Goal: Transaction & Acquisition: Book appointment/travel/reservation

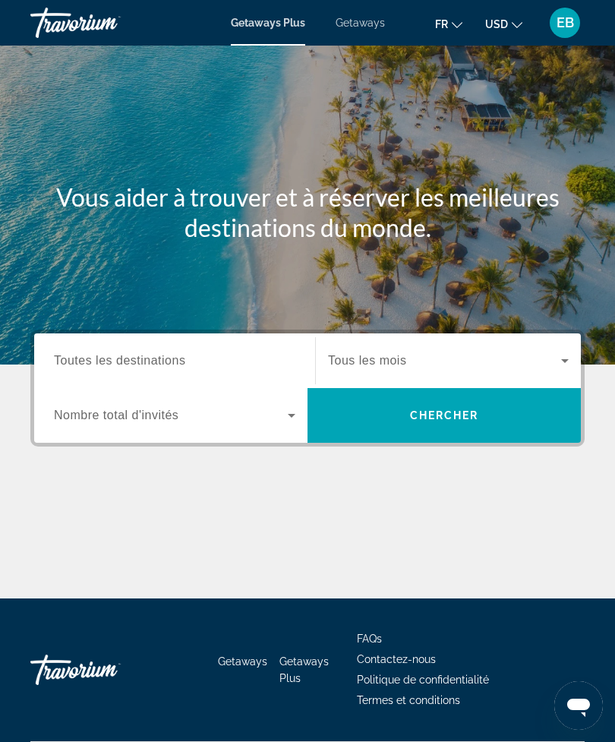
click at [426, 368] on span "Search widget" at bounding box center [444, 360] width 233 height 18
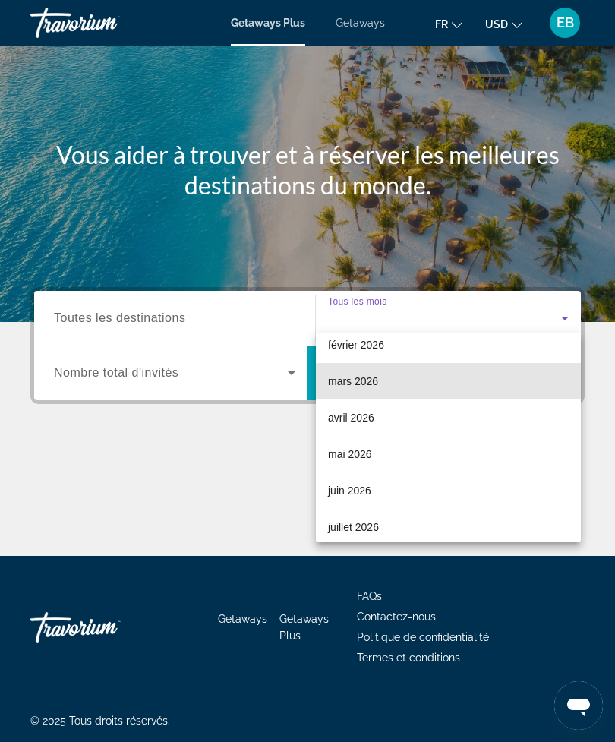
scroll to position [178, 0]
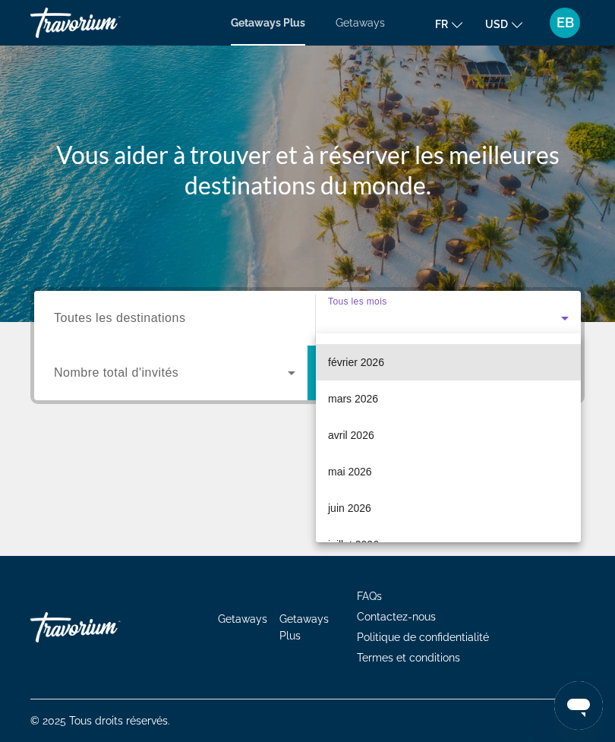
click at [399, 364] on mat-option "février 2026" at bounding box center [448, 362] width 265 height 36
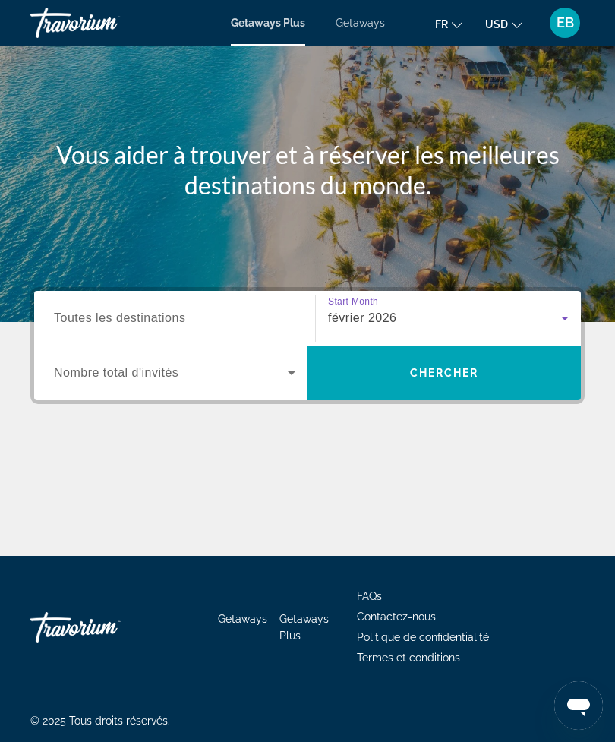
click at [271, 372] on span "Search widget" at bounding box center [171, 373] width 234 height 18
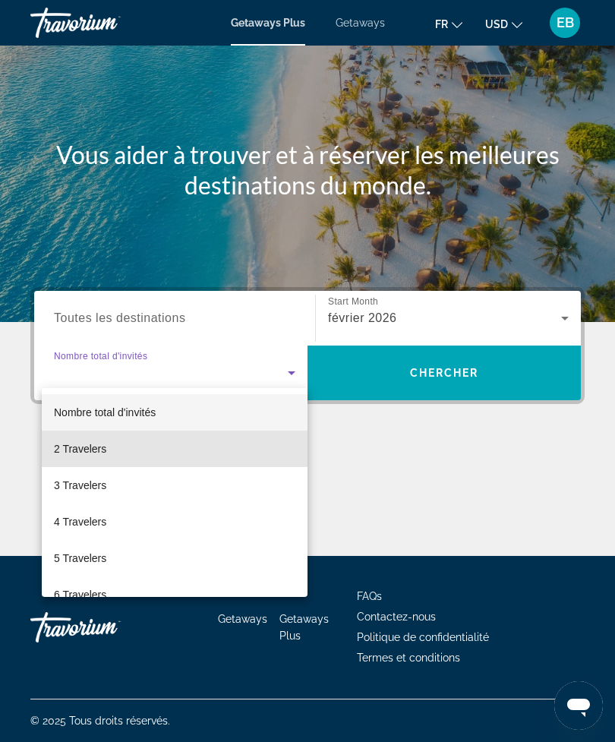
click at [100, 453] on span "2 Travelers" at bounding box center [80, 449] width 52 height 18
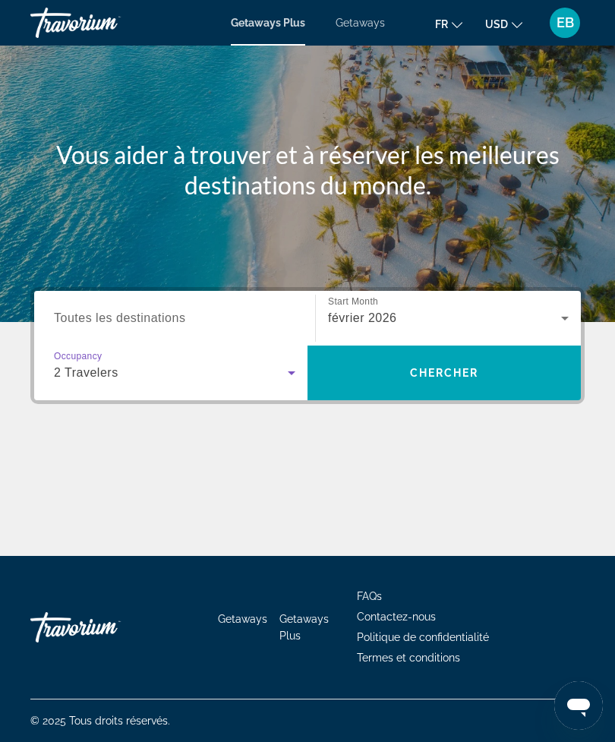
click at [433, 358] on span "Search" at bounding box center [443, 372] width 273 height 36
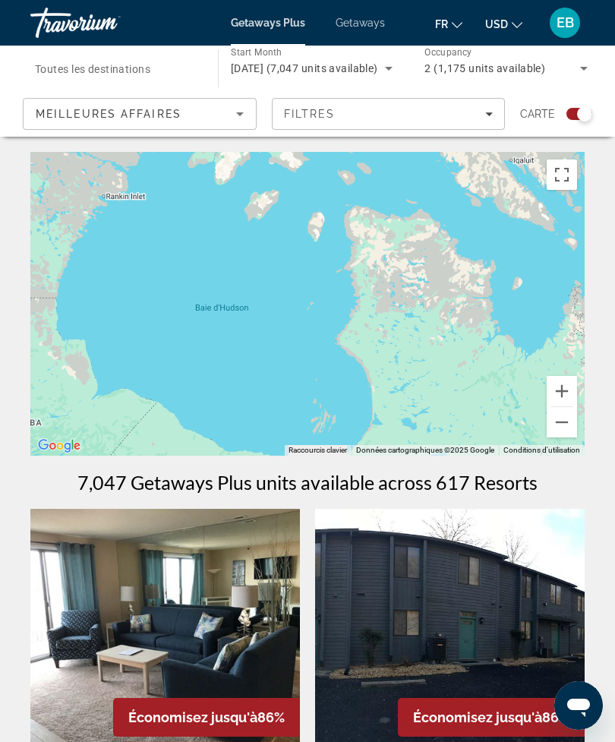
click at [566, 427] on button "Zoom arrière" at bounding box center [562, 422] width 30 height 30
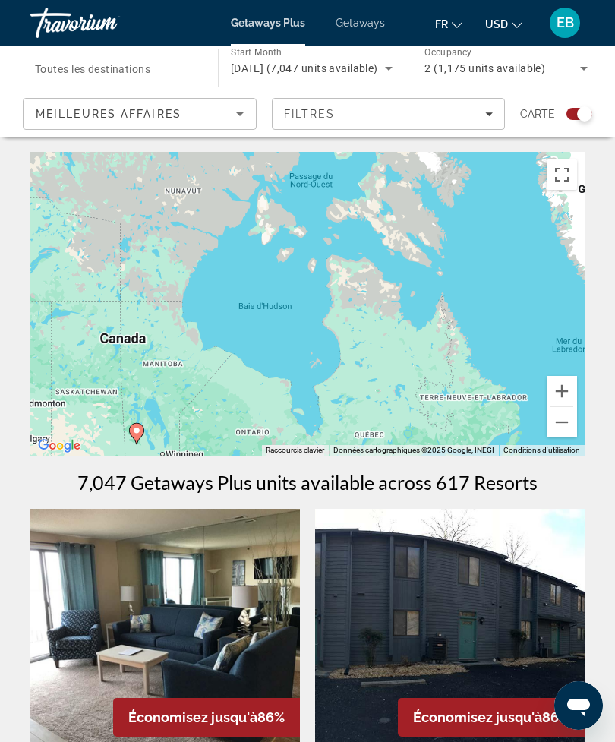
click at [568, 421] on button "Zoom arrière" at bounding box center [562, 422] width 30 height 30
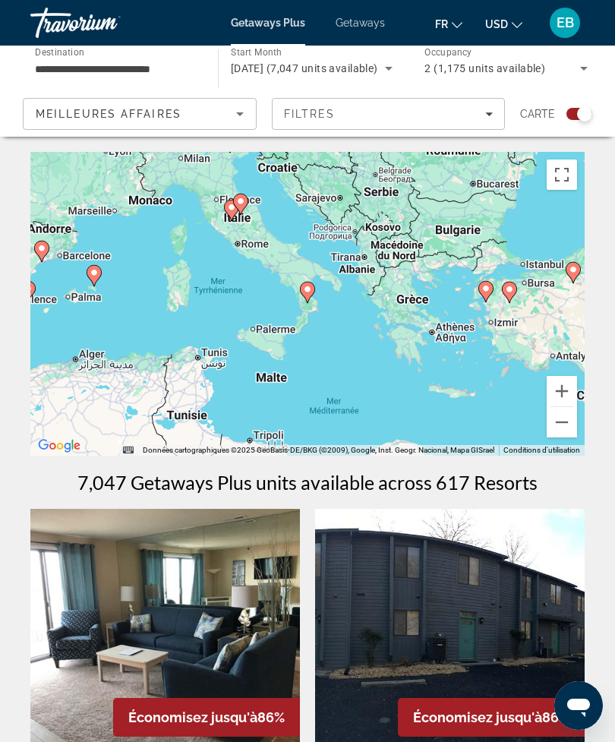
type input "**********"
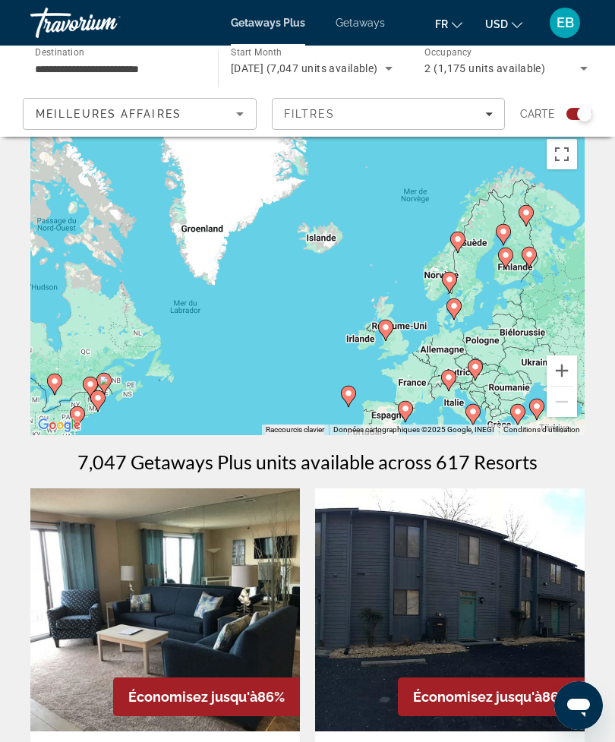
click at [564, 150] on button "Passer en plein écran" at bounding box center [562, 154] width 30 height 30
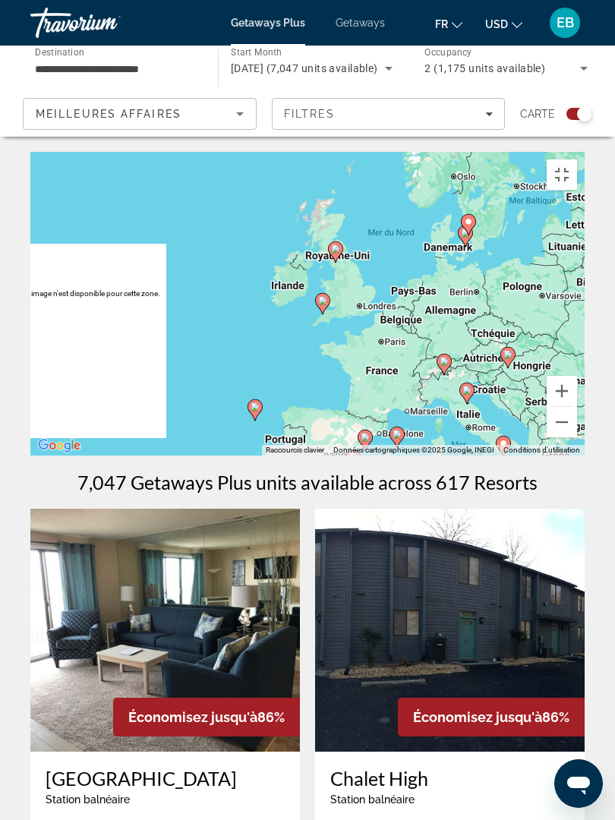
click at [558, 178] on button "Passer en plein écran" at bounding box center [562, 174] width 30 height 30
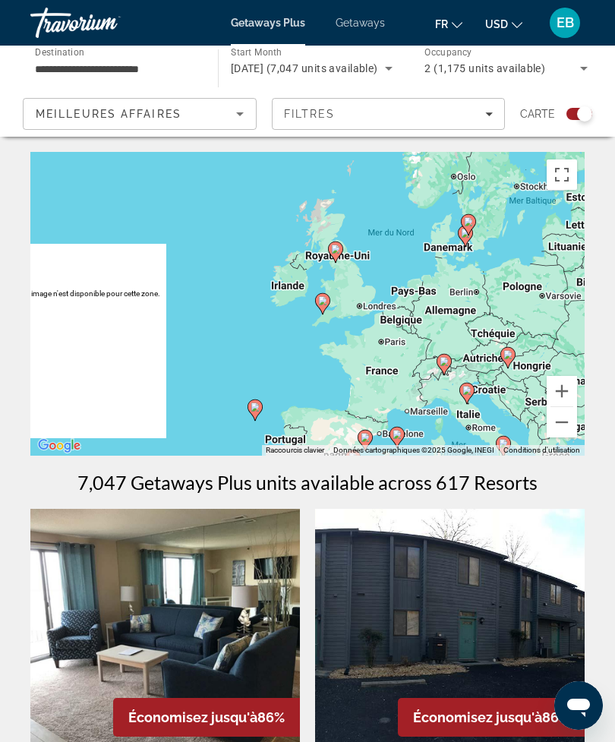
click at [367, 20] on span "Getaways" at bounding box center [360, 23] width 49 height 12
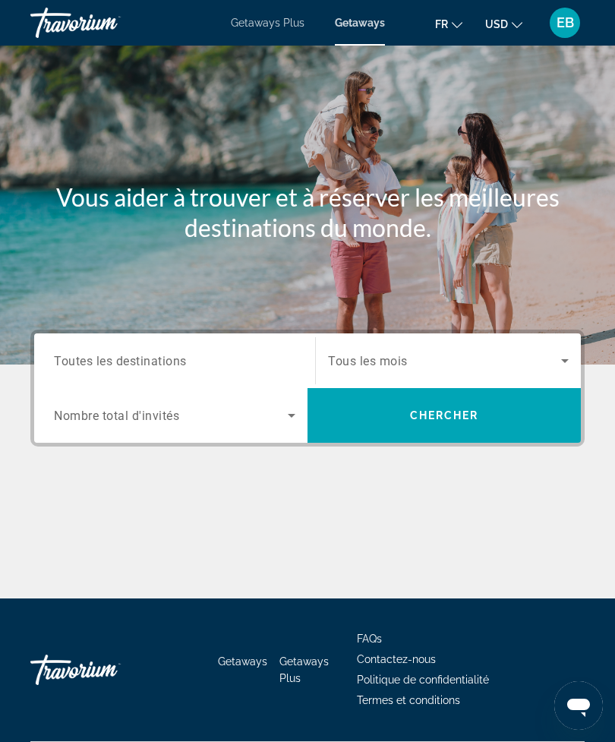
click at [439, 360] on span "Search widget" at bounding box center [444, 360] width 233 height 18
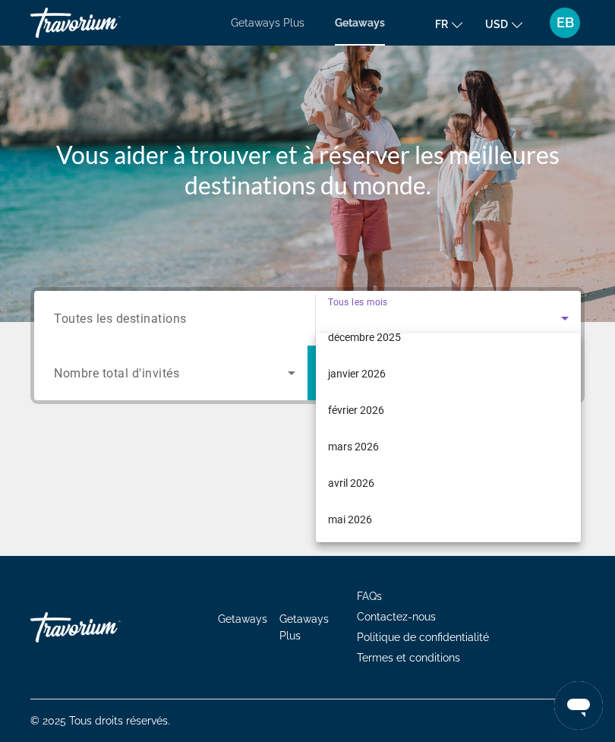
scroll to position [161, 0]
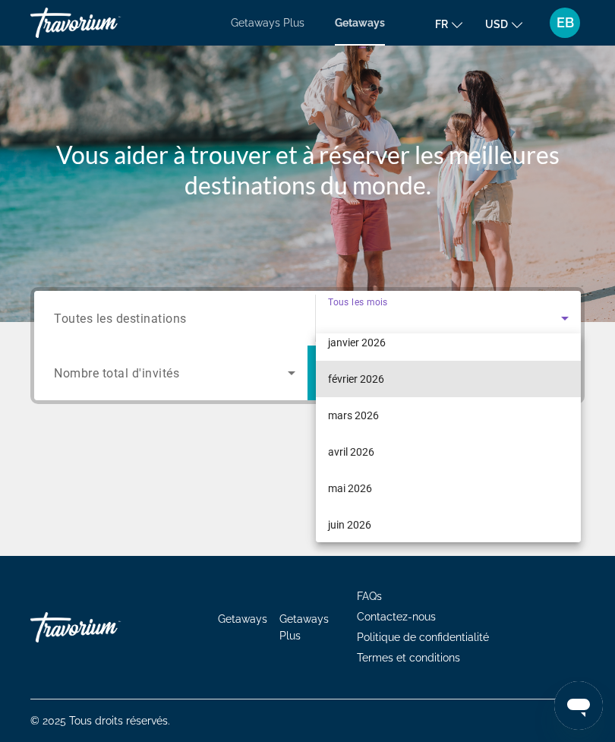
click at [396, 383] on mat-option "février 2026" at bounding box center [448, 379] width 265 height 36
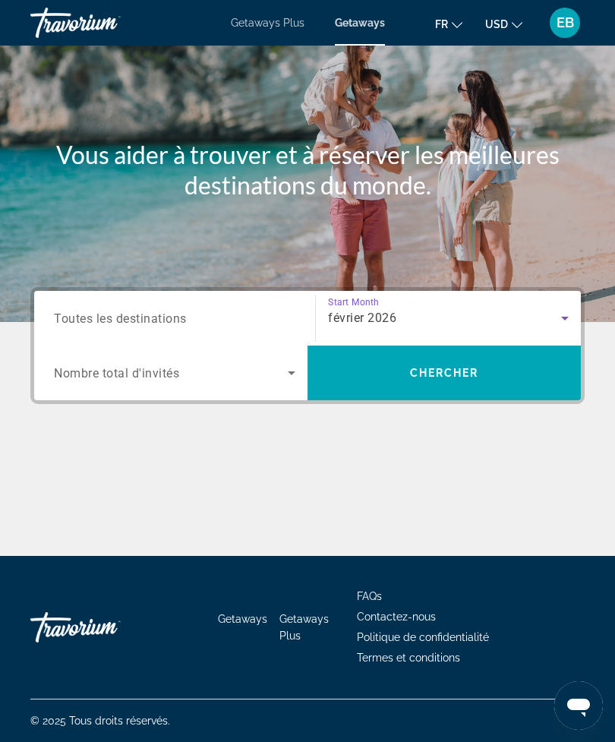
click at [277, 370] on span "Search widget" at bounding box center [171, 373] width 234 height 18
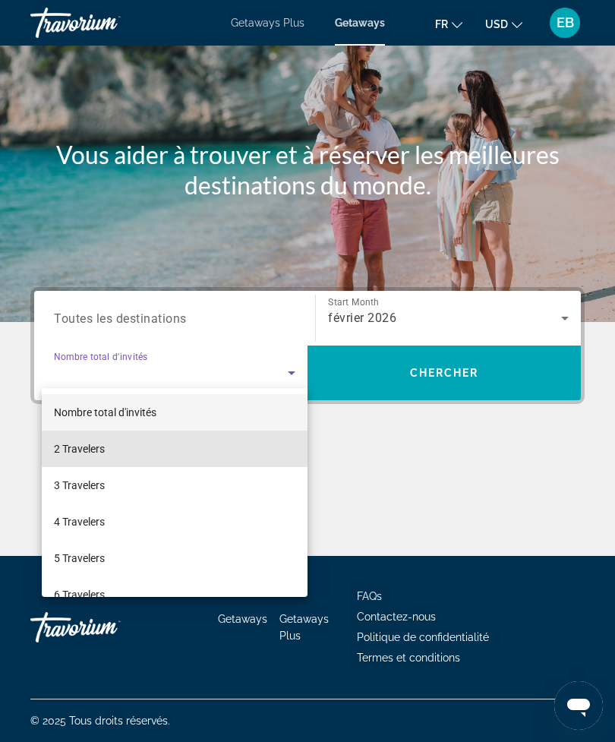
click at [124, 458] on mat-option "2 Travelers" at bounding box center [175, 448] width 266 height 36
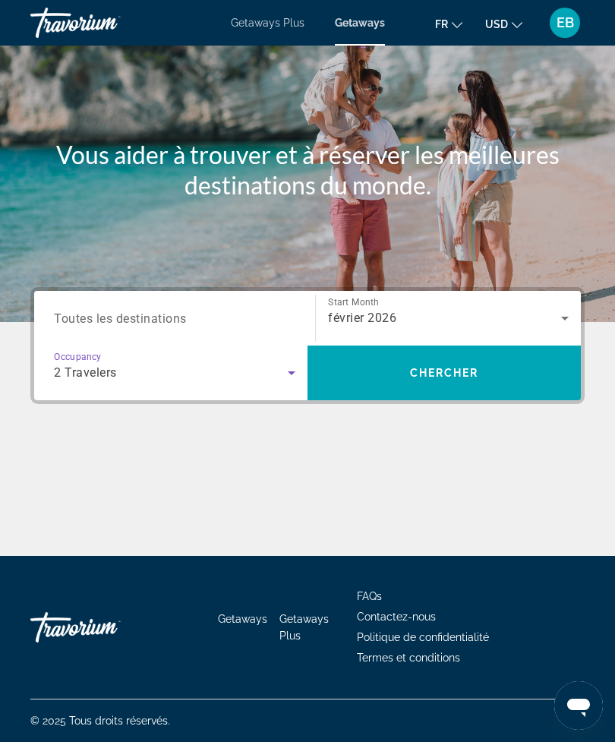
click at [512, 20] on icon "Change currency" at bounding box center [517, 25] width 11 height 11
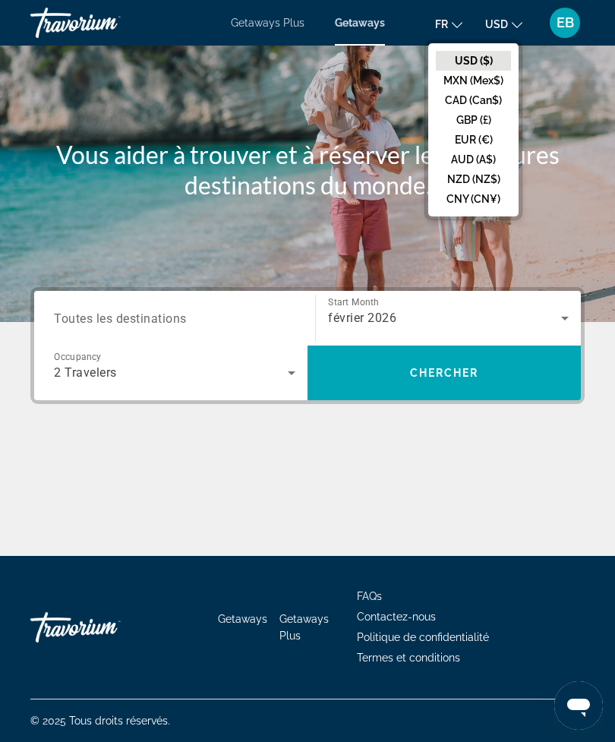
click at [476, 150] on button "EUR (€)" at bounding box center [473, 140] width 75 height 20
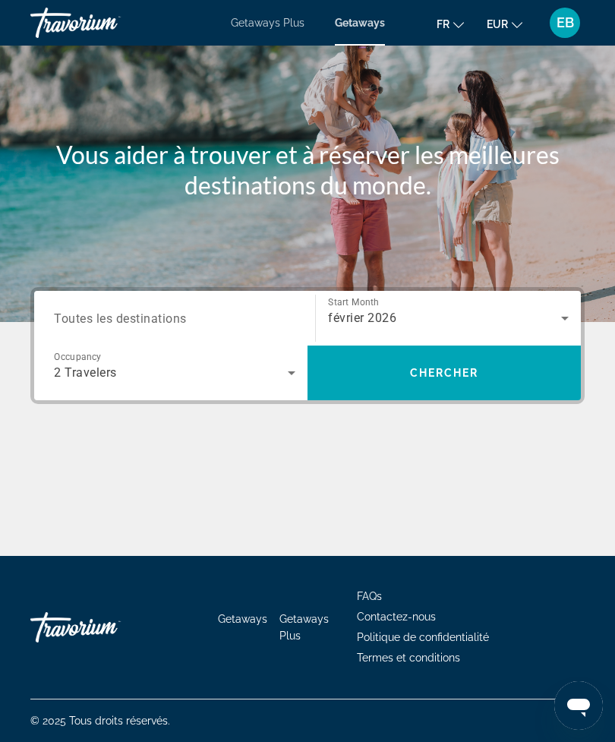
click at [455, 374] on span "Search" at bounding box center [443, 372] width 273 height 36
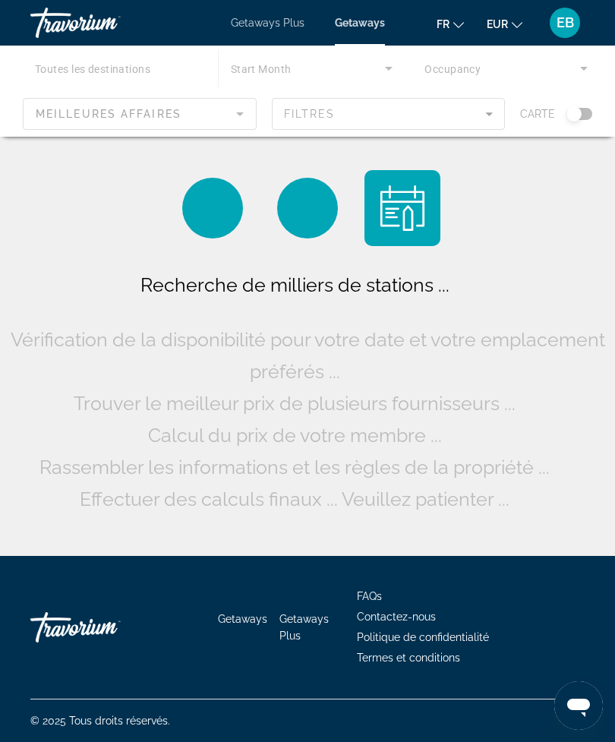
click at [584, 112] on div "Main content" at bounding box center [307, 91] width 615 height 91
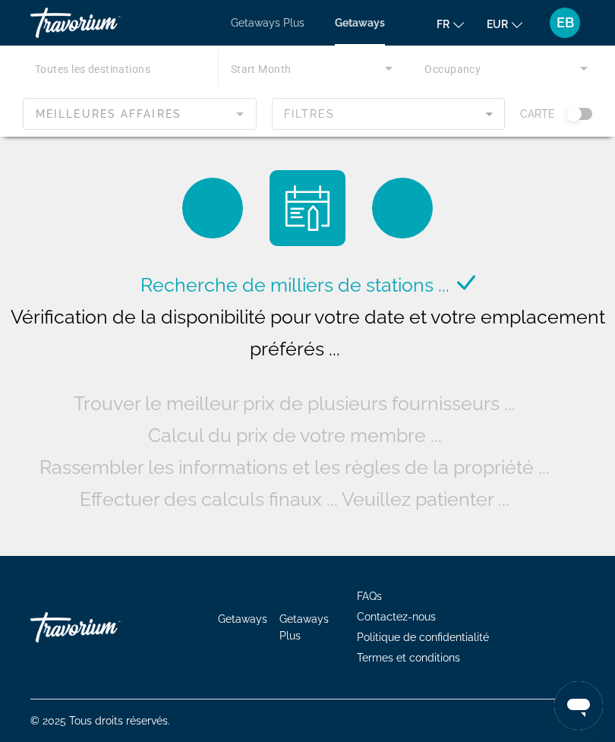
click at [579, 112] on div "Main content" at bounding box center [307, 91] width 615 height 91
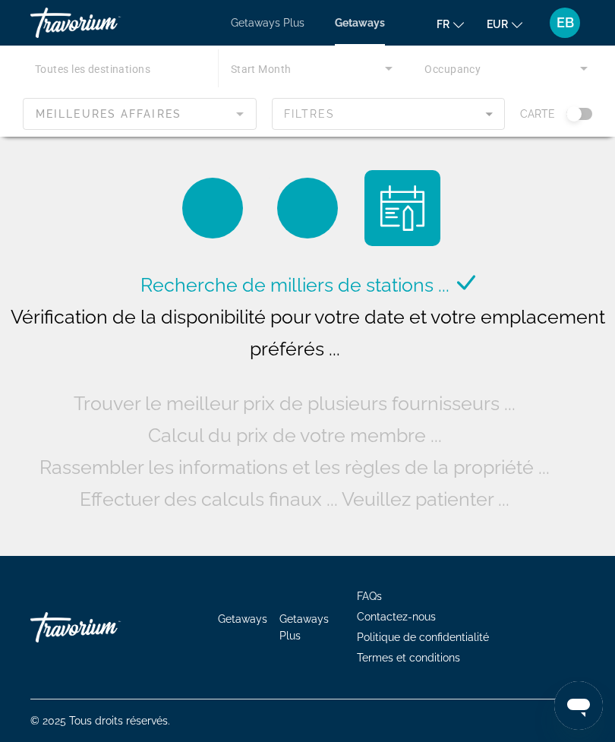
click at [574, 115] on div "Main content" at bounding box center [307, 91] width 615 height 91
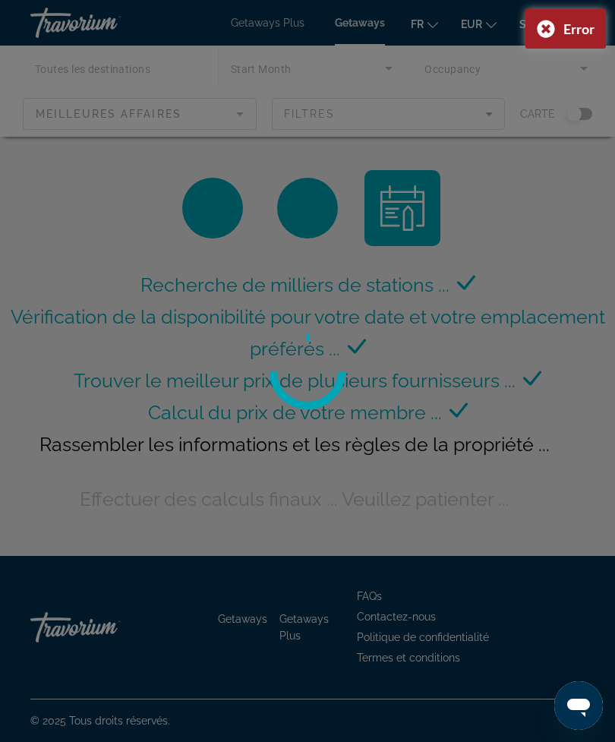
click at [550, 28] on div "Error" at bounding box center [565, 28] width 80 height 39
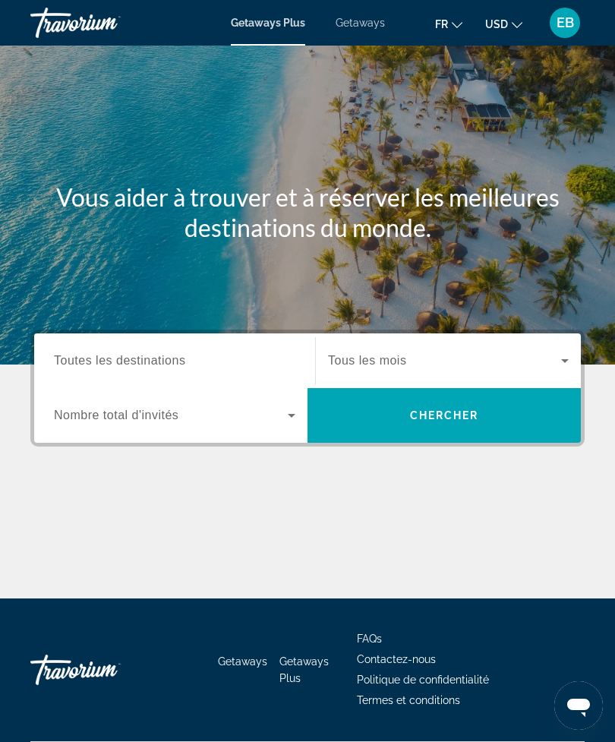
click at [352, 27] on span "Getaways" at bounding box center [360, 23] width 49 height 12
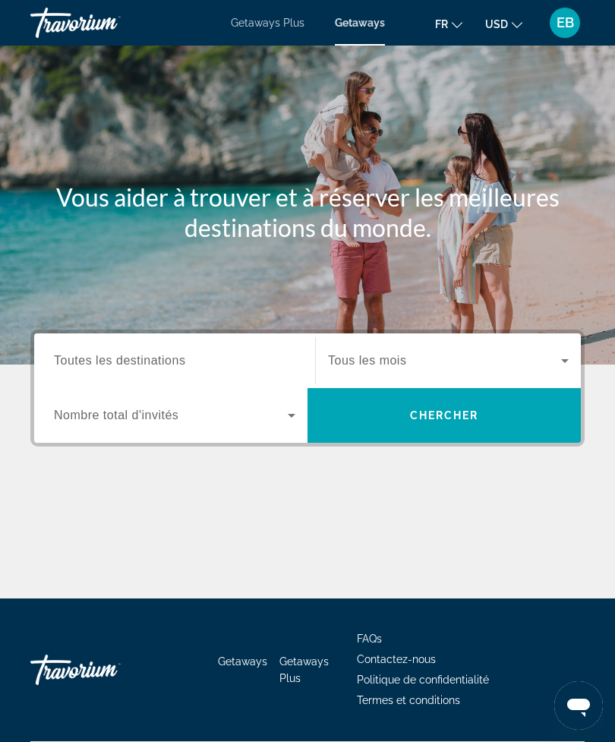
click at [434, 352] on span "Search widget" at bounding box center [444, 360] width 233 height 18
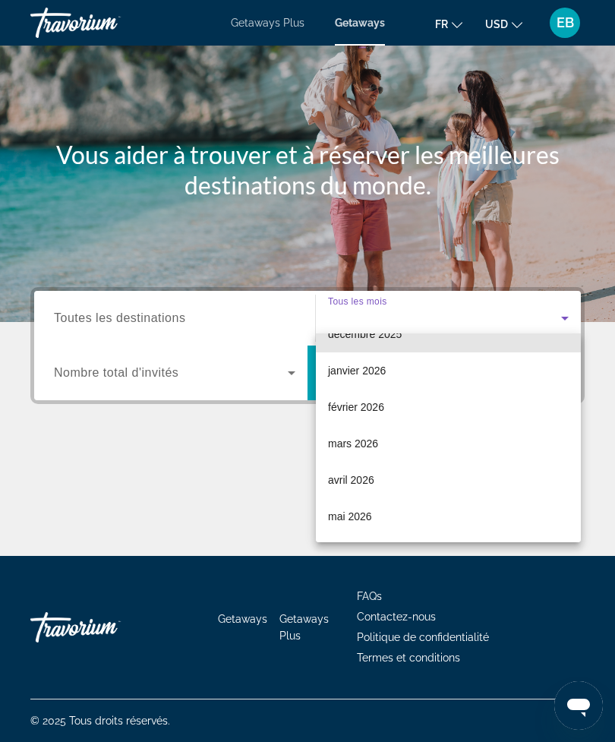
scroll to position [139, 0]
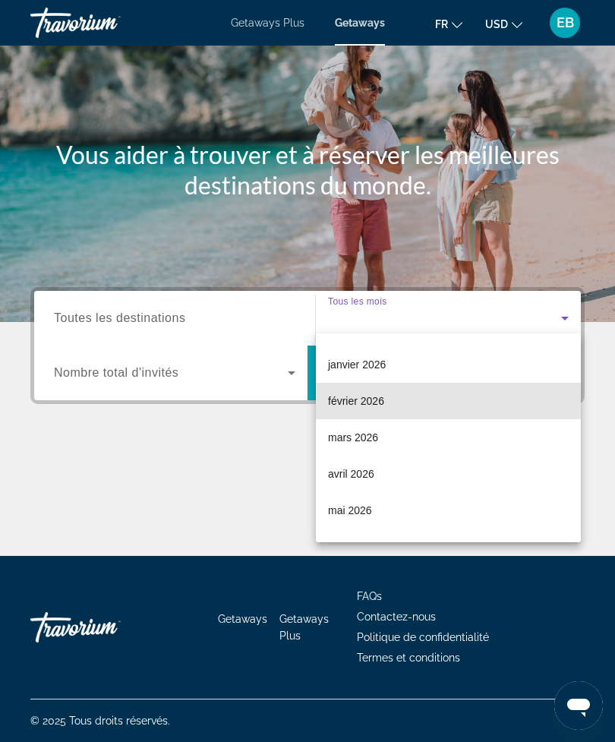
click at [386, 403] on mat-option "février 2026" at bounding box center [448, 401] width 265 height 36
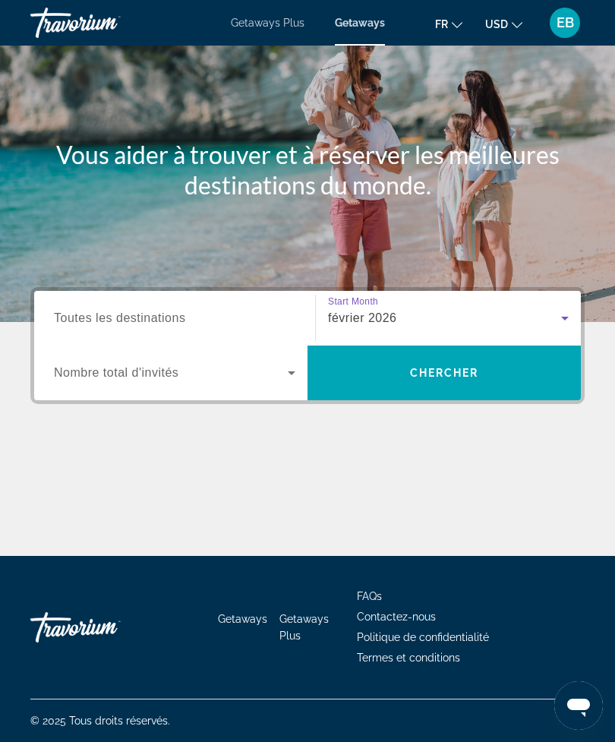
click at [219, 365] on span "Search widget" at bounding box center [171, 373] width 234 height 18
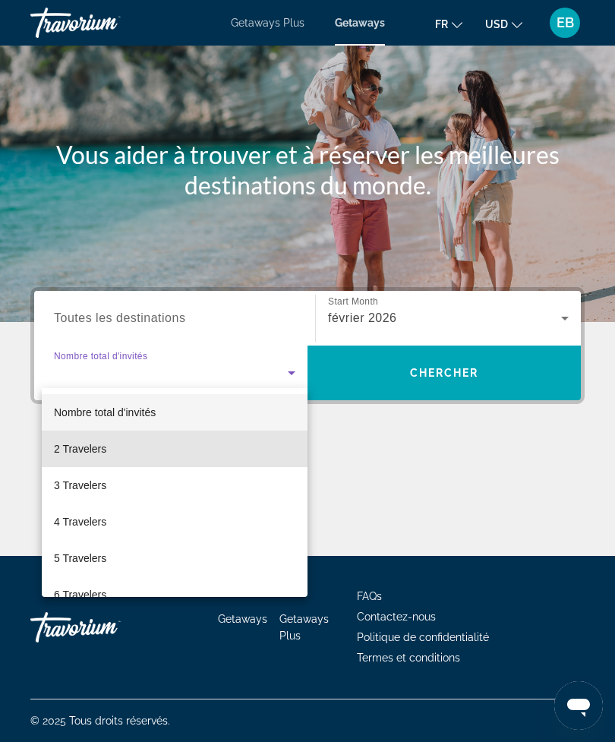
click at [103, 459] on mat-option "2 Travelers" at bounding box center [175, 448] width 266 height 36
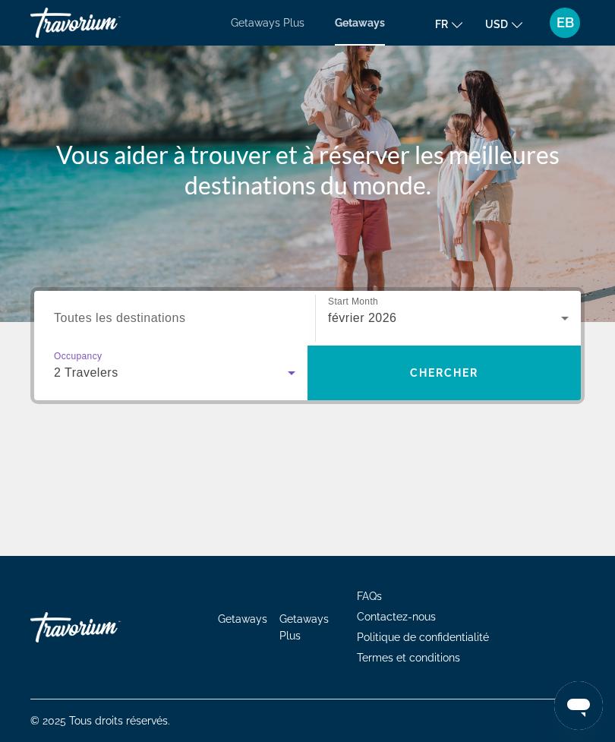
click at [443, 367] on span "Chercher" at bounding box center [444, 373] width 69 height 12
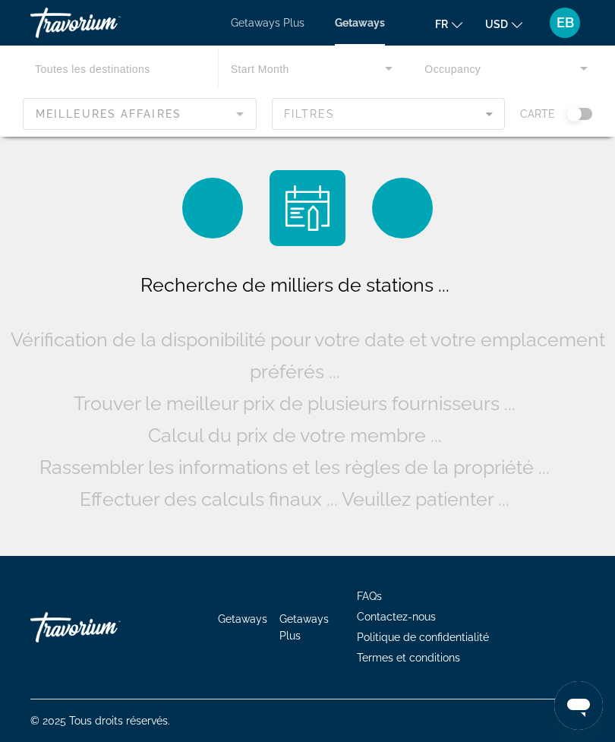
click at [578, 121] on div "Main content" at bounding box center [307, 91] width 615 height 91
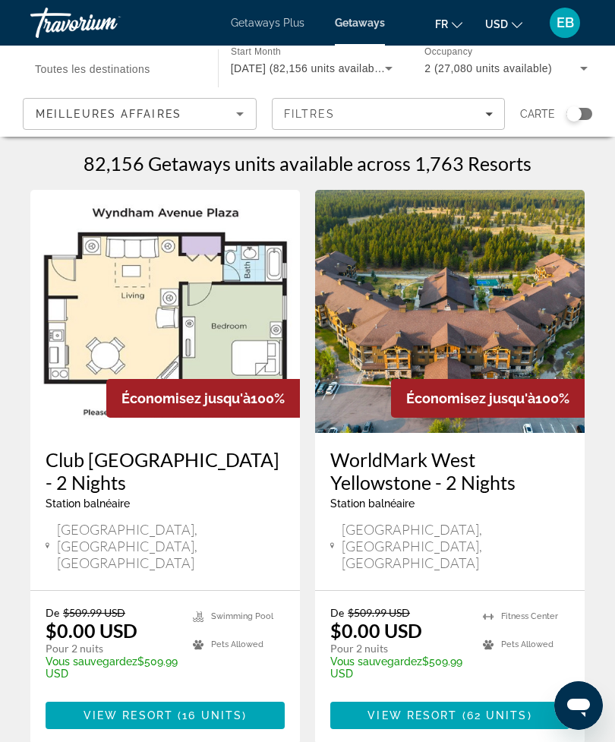
click at [582, 114] on div "Search widget" at bounding box center [579, 114] width 26 height 12
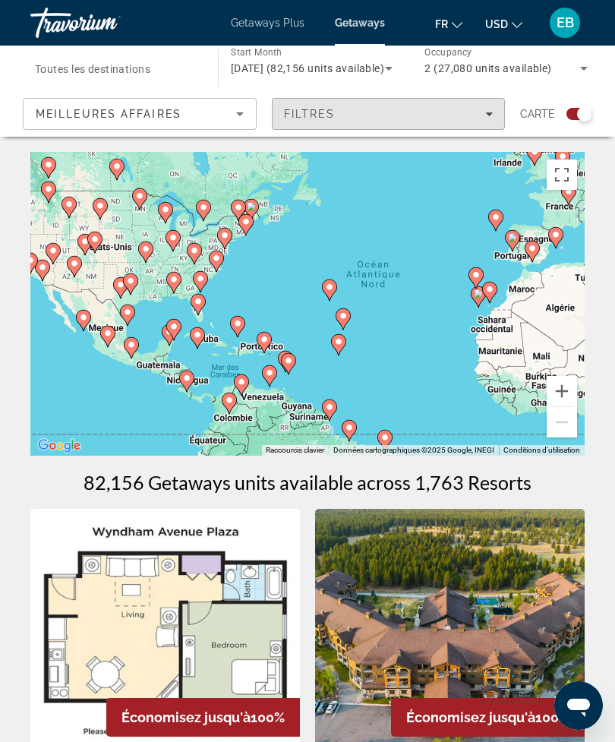
click at [326, 115] on span "Filtres" at bounding box center [310, 114] width 52 height 12
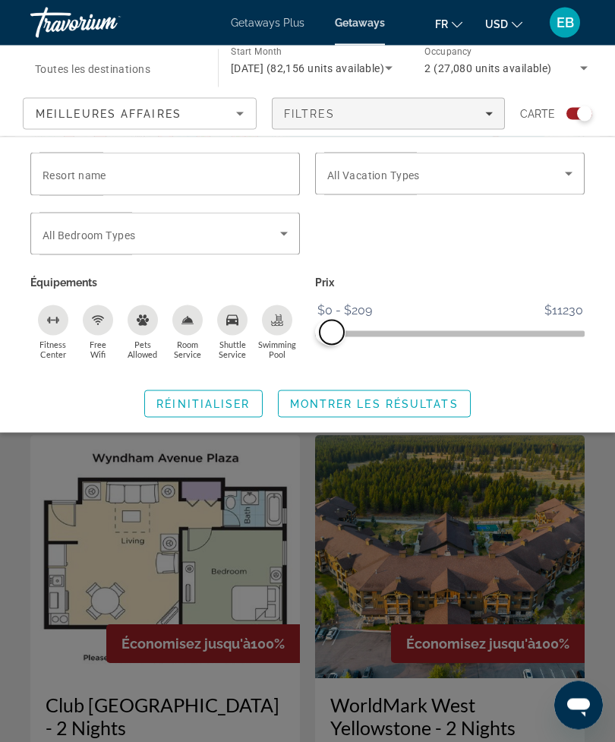
scroll to position [74, 0]
click at [344, 409] on span "Montrer les résultats" at bounding box center [374, 404] width 169 height 12
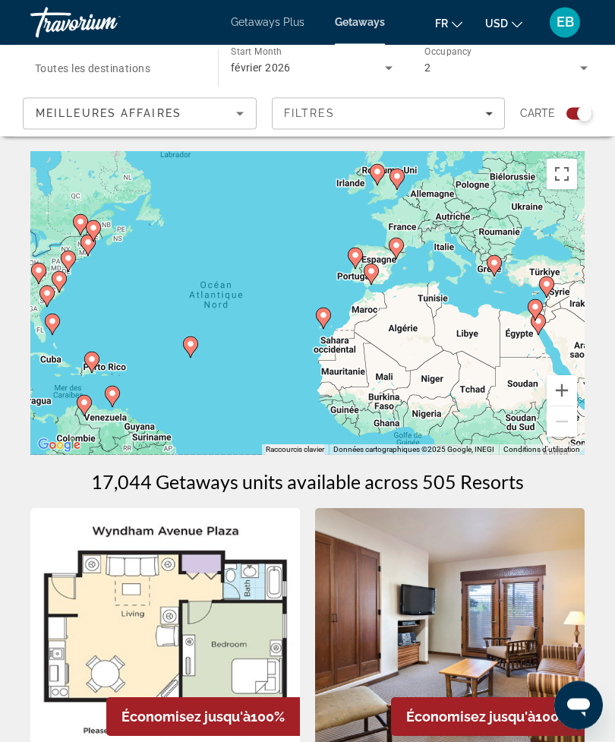
scroll to position [22, 0]
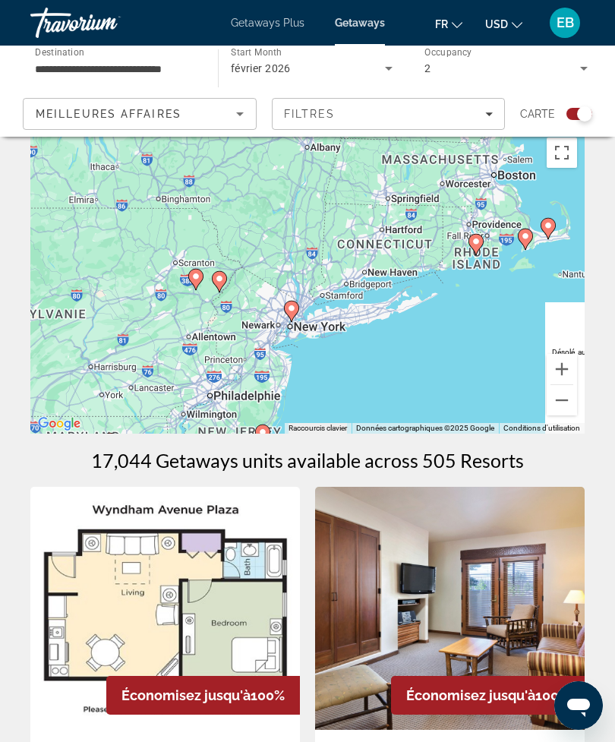
click at [290, 307] on image "Main content" at bounding box center [291, 308] width 9 height 9
type input "**********"
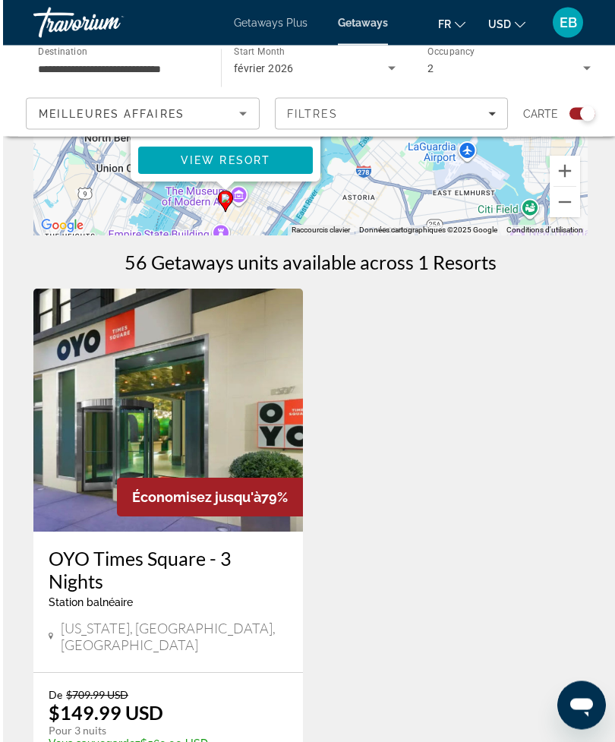
scroll to position [109, 0]
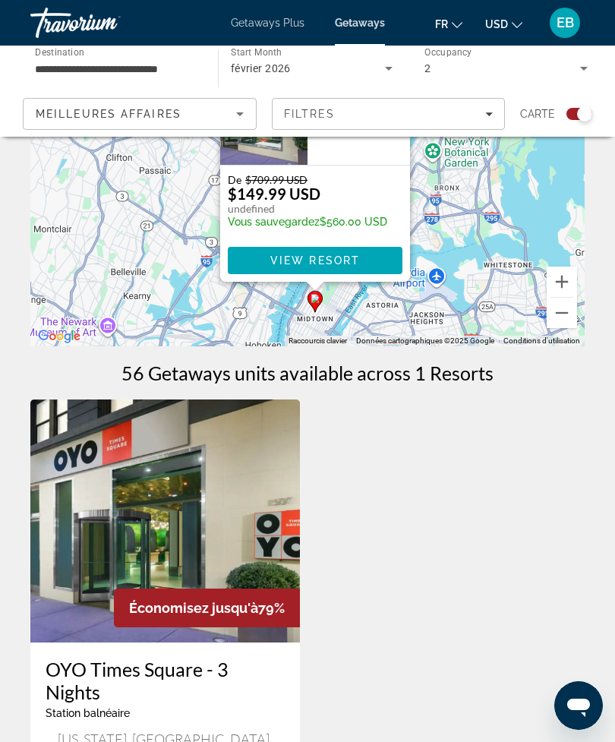
click at [567, 314] on button "Zoom arrière" at bounding box center [562, 313] width 30 height 30
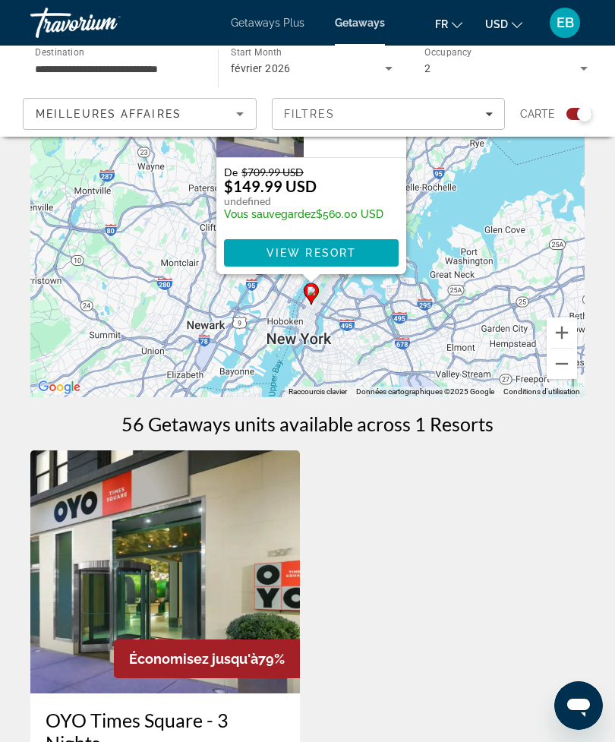
scroll to position [0, 0]
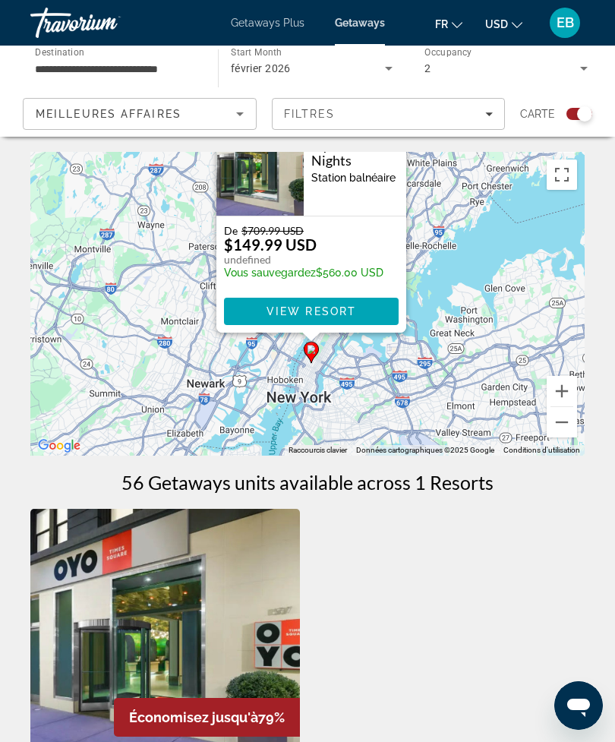
click at [563, 429] on button "Zoom arrière" at bounding box center [562, 422] width 30 height 30
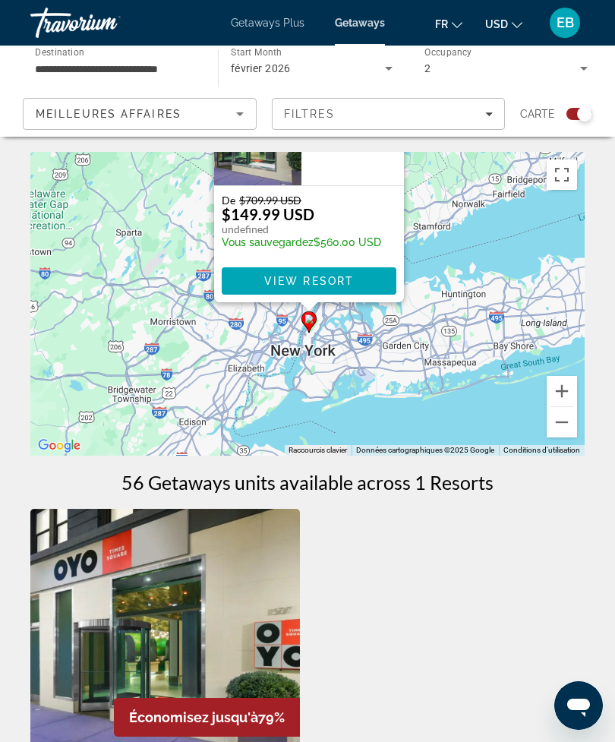
click at [563, 424] on button "Zoom arrière" at bounding box center [562, 422] width 30 height 30
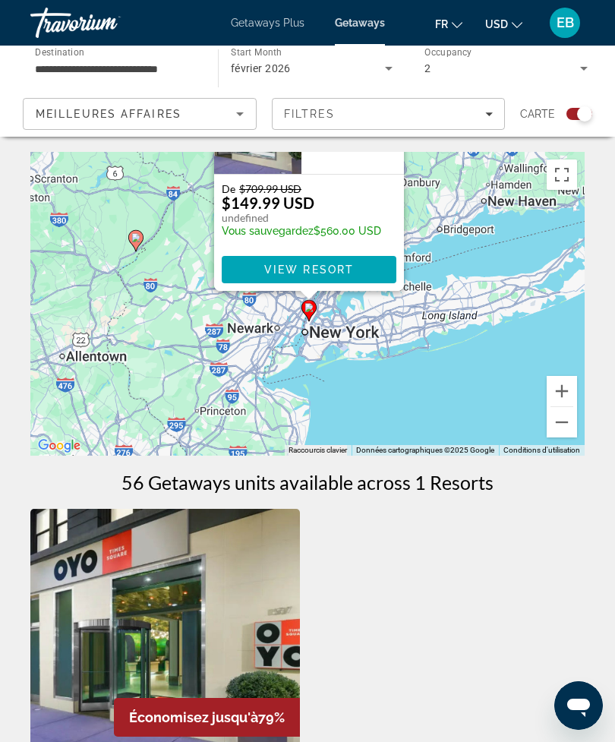
click at [563, 425] on button "Zoom arrière" at bounding box center [562, 422] width 30 height 30
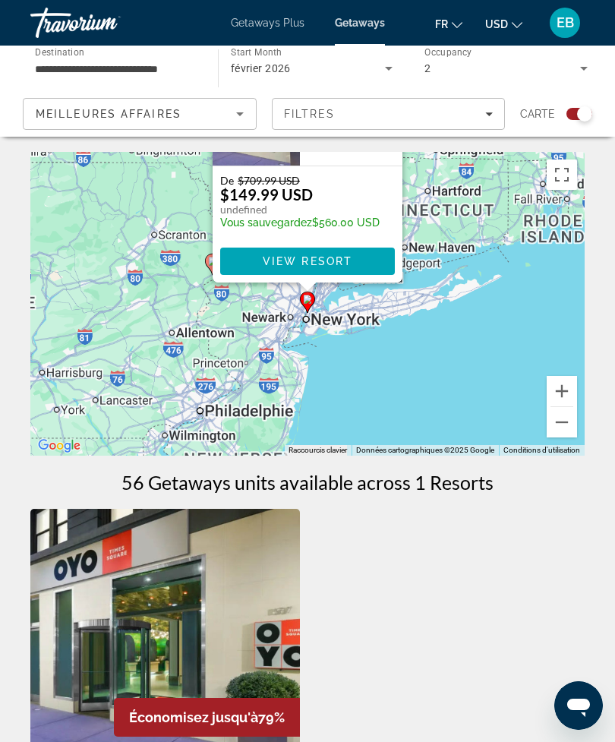
click at [562, 422] on button "Zoom arrière" at bounding box center [562, 422] width 30 height 30
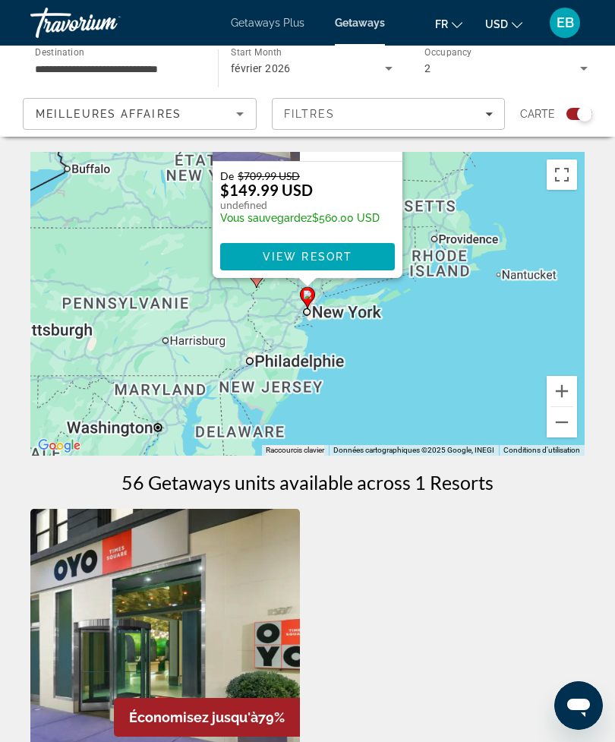
click at [562, 423] on button "Zoom arrière" at bounding box center [562, 422] width 30 height 30
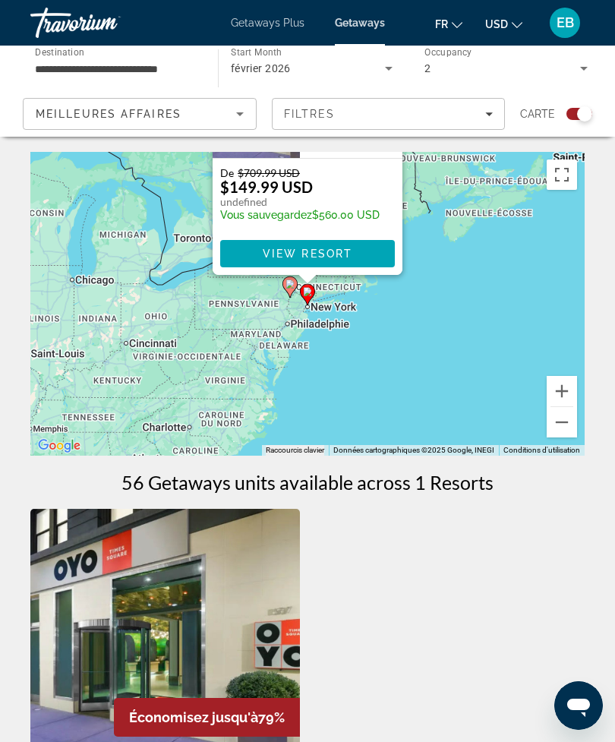
click at [565, 424] on button "Zoom arrière" at bounding box center [562, 422] width 30 height 30
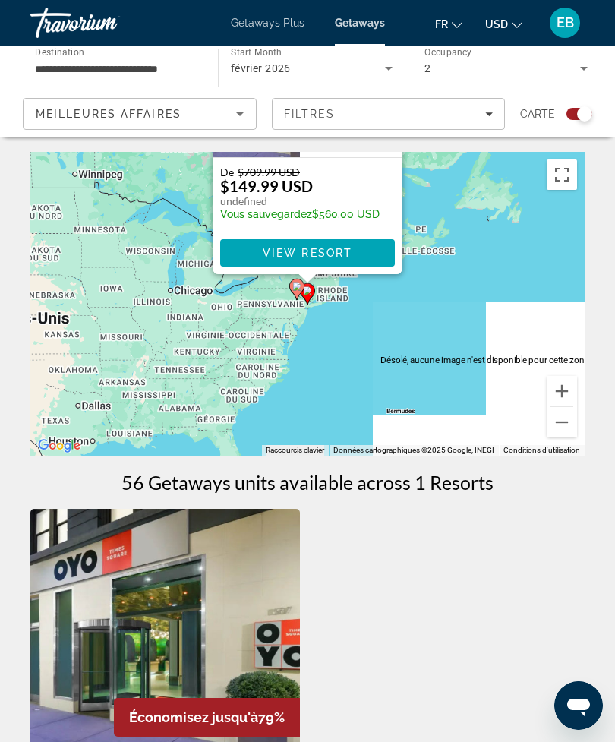
click at [566, 421] on button "Zoom arrière" at bounding box center [562, 422] width 30 height 30
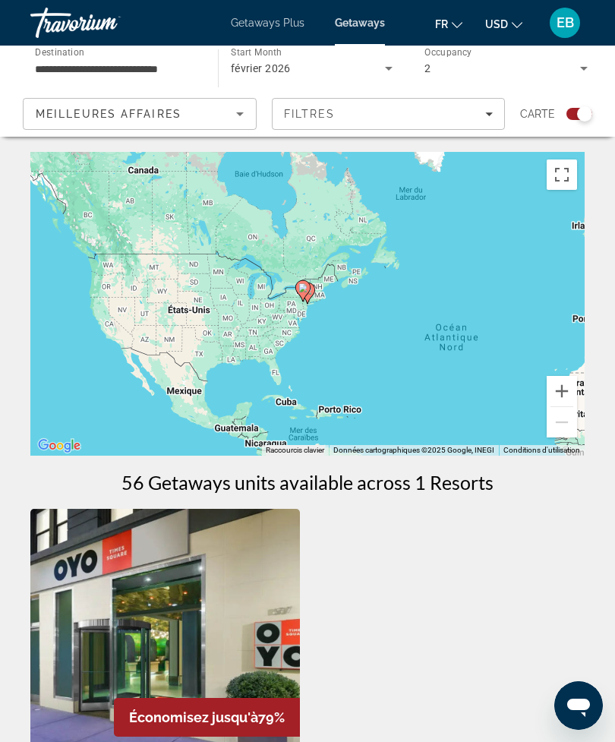
click at [498, 337] on div "Pour activer le glissement avec le clavier, appuyez sur Alt+Entrée. Une fois ce…" at bounding box center [307, 304] width 554 height 304
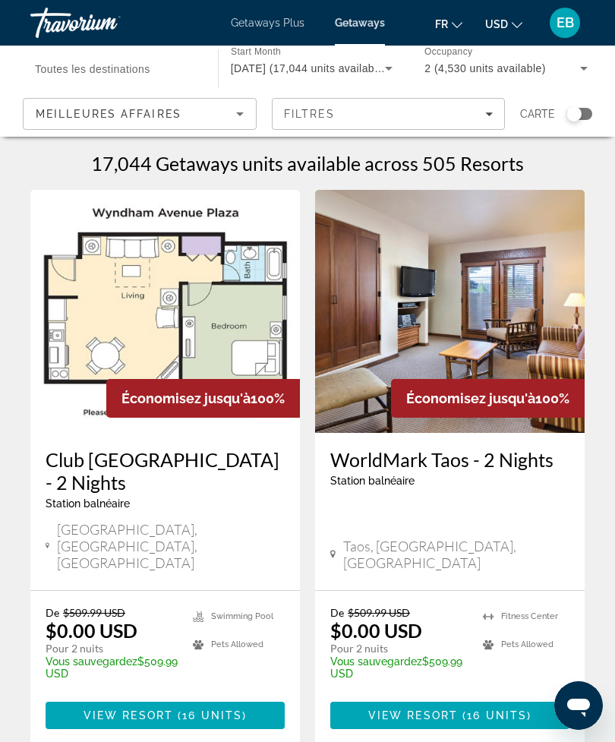
click at [563, 118] on div "Search widget" at bounding box center [573, 114] width 37 height 12
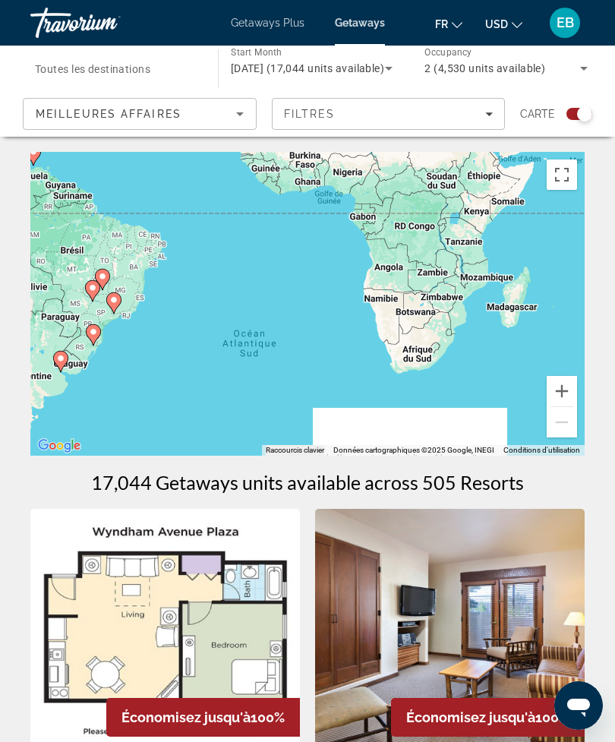
click at [467, 109] on div "Filtres" at bounding box center [389, 114] width 210 height 12
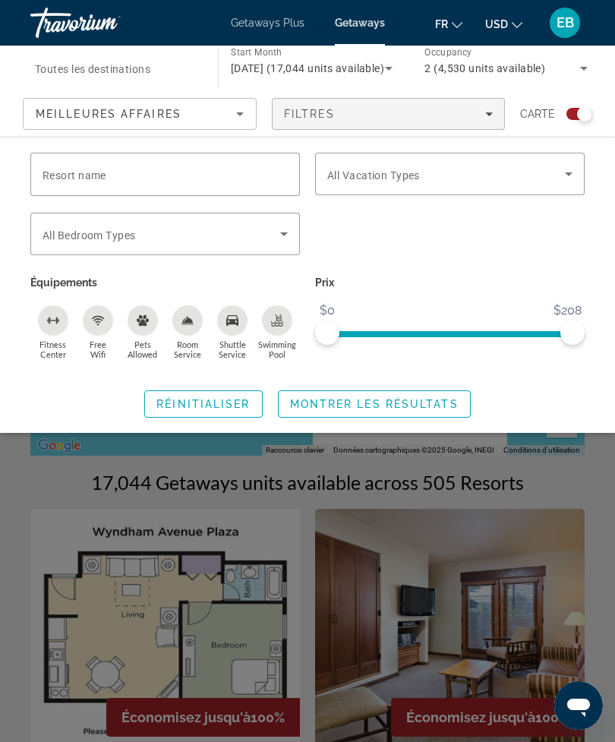
click at [241, 403] on span "Réinitialiser" at bounding box center [202, 404] width 93 height 12
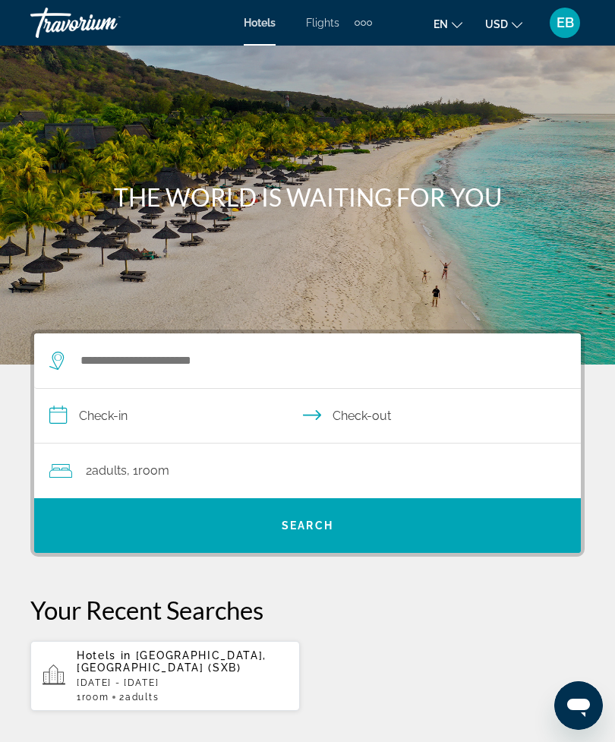
click at [323, 27] on span "Flights" at bounding box center [322, 23] width 33 height 12
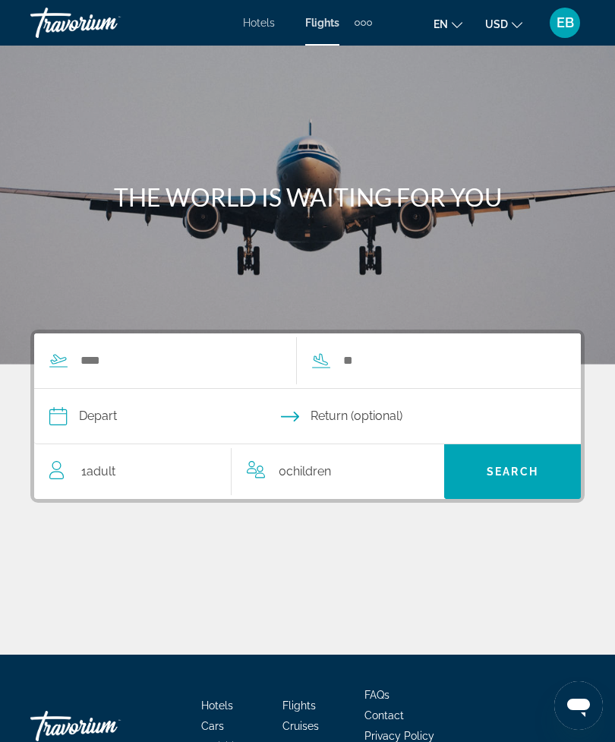
click at [118, 487] on div "1 Adult Adults" at bounding box center [140, 471] width 182 height 55
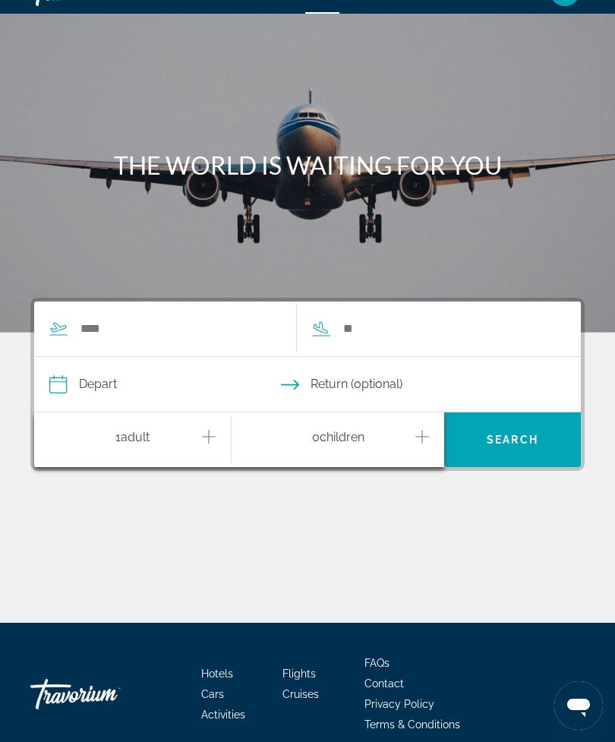
scroll to position [99, 0]
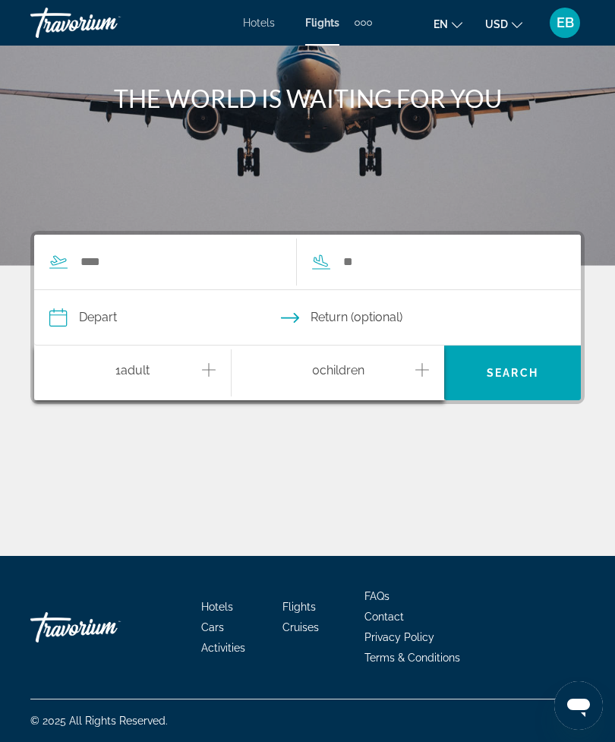
click at [215, 368] on icon "Increment adults" at bounding box center [209, 370] width 14 height 18
click at [273, 474] on div "Main content" at bounding box center [307, 499] width 554 height 114
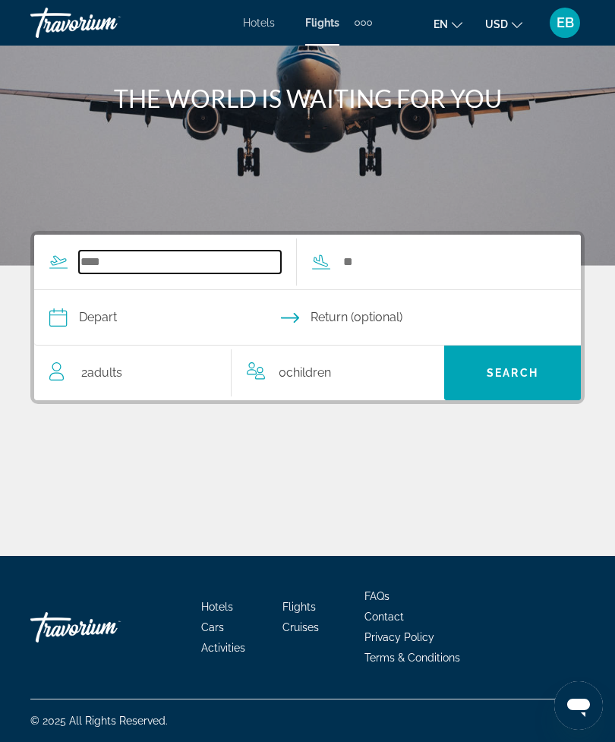
click at [197, 254] on input "Search widget" at bounding box center [180, 261] width 202 height 23
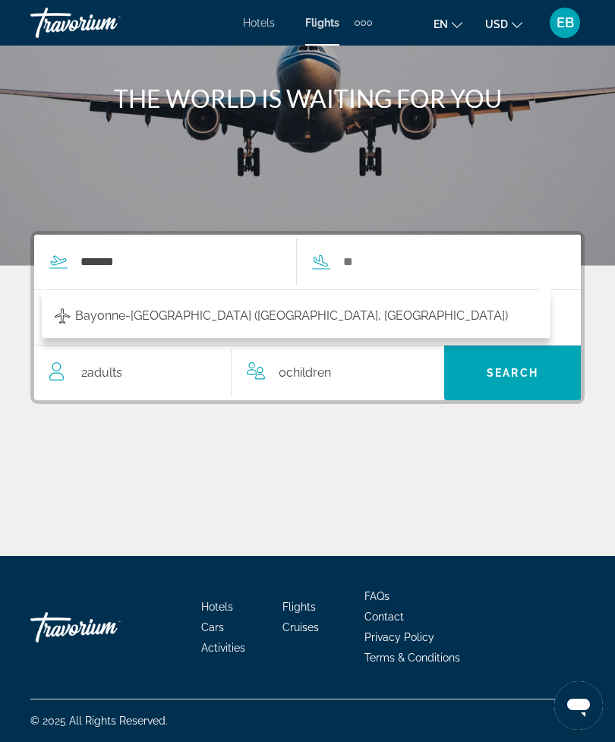
click at [243, 317] on span "Bayonne-Anglet Airport (BIQ-Biarritz, France)" at bounding box center [291, 315] width 433 height 21
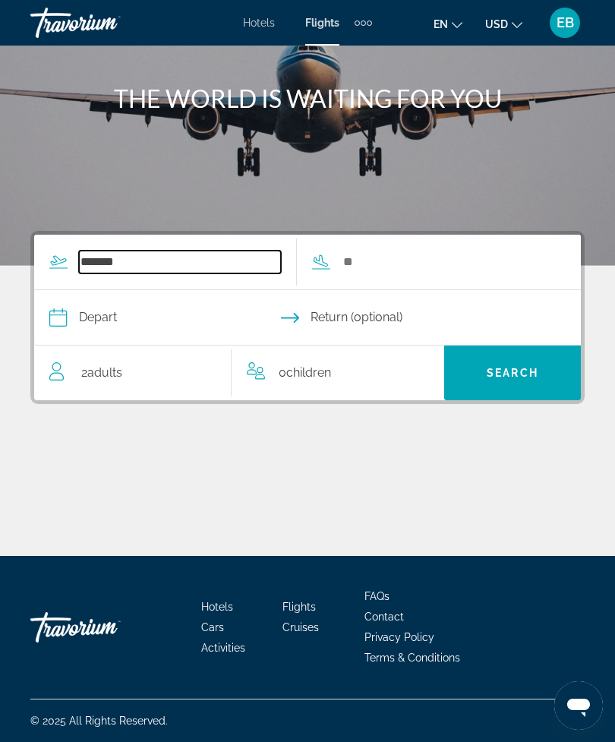
type input "**********"
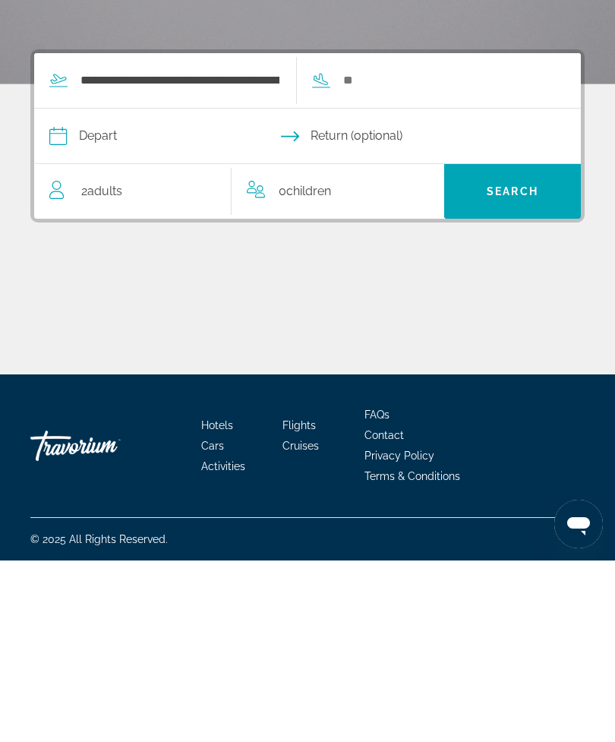
click at [435, 250] on input "Search widget" at bounding box center [443, 261] width 202 height 23
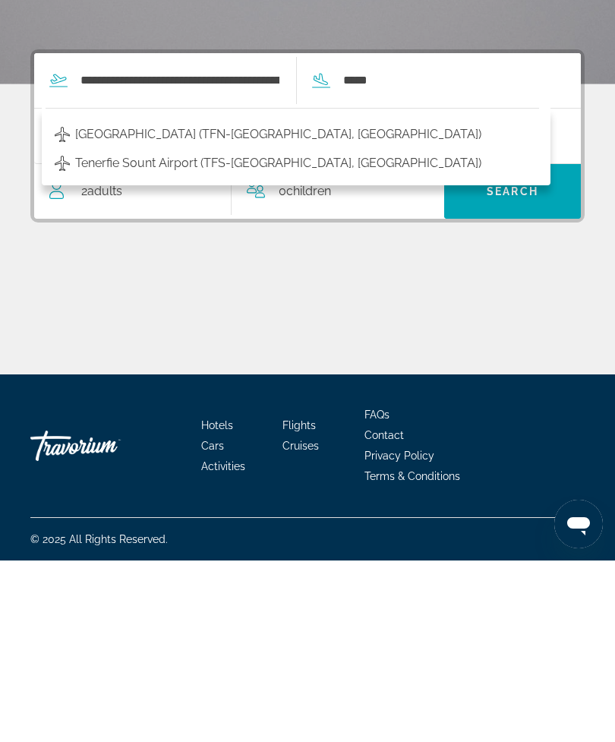
click at [273, 305] on span "Tenerife North Airport (TFN-Tenerife, Spain)" at bounding box center [278, 315] width 406 height 21
type input "**********"
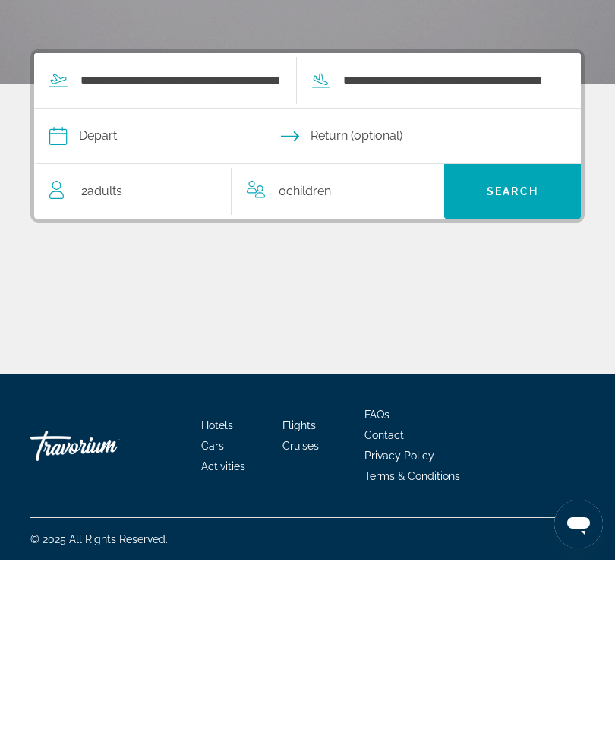
click at [99, 290] on input "Depart date" at bounding box center [178, 319] width 264 height 59
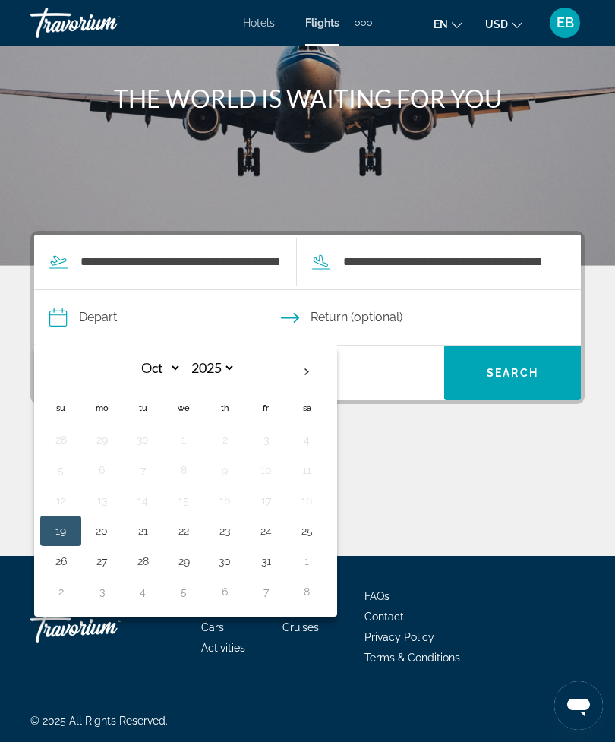
click at [304, 372] on th "Next month" at bounding box center [306, 371] width 41 height 33
click at [304, 367] on th "Next month" at bounding box center [306, 371] width 41 height 33
click at [313, 374] on th "Next month" at bounding box center [306, 371] width 41 height 33
select select "*"
select select "****"
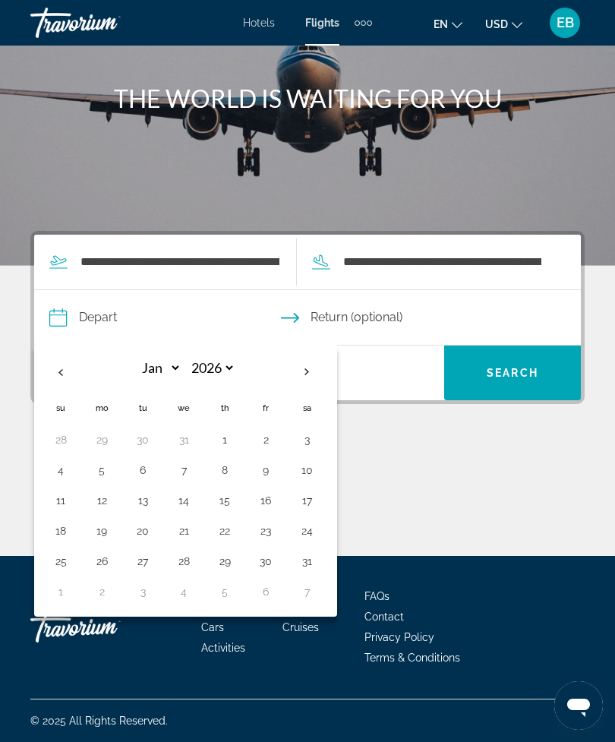
click at [318, 380] on th "Next month" at bounding box center [306, 371] width 41 height 33
select select "*"
click at [106, 532] on button "16" at bounding box center [102, 530] width 24 height 21
type input "**********"
select select "*"
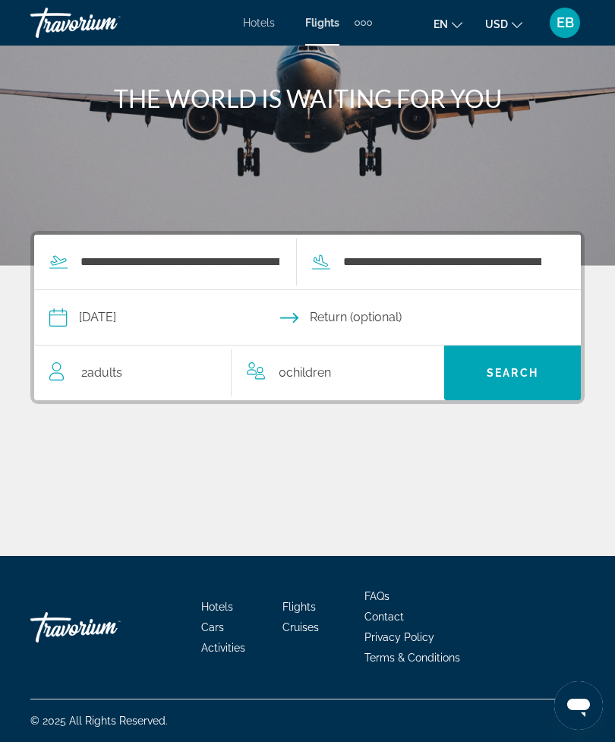
click at [382, 317] on input "Return date" at bounding box center [439, 319] width 264 height 59
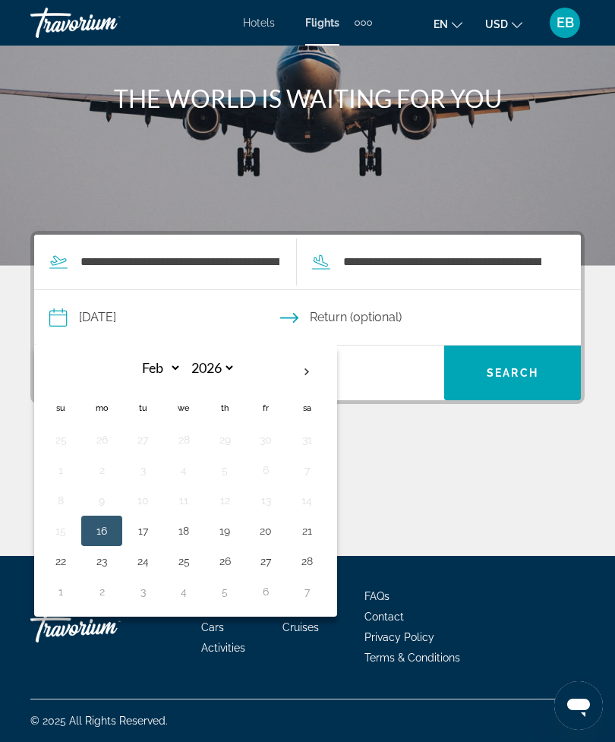
click at [273, 533] on button "20" at bounding box center [266, 530] width 24 height 21
type input "**********"
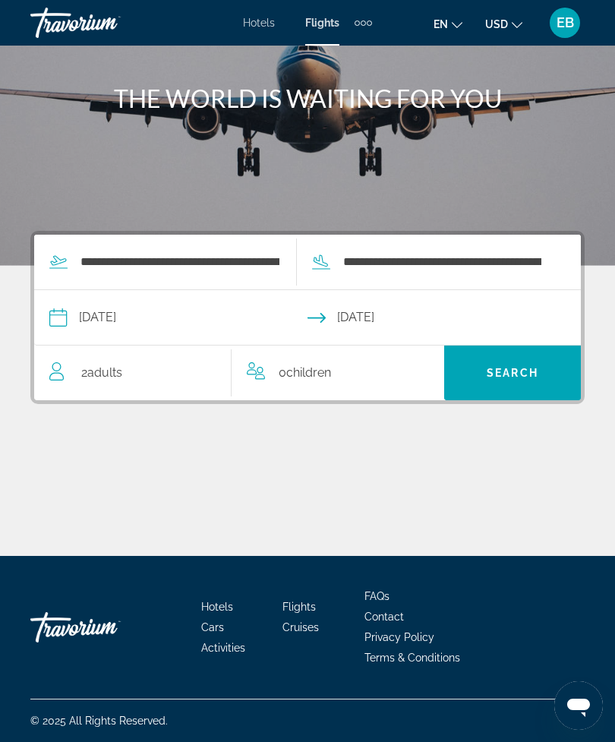
click at [500, 380] on span "Search" at bounding box center [512, 372] width 137 height 36
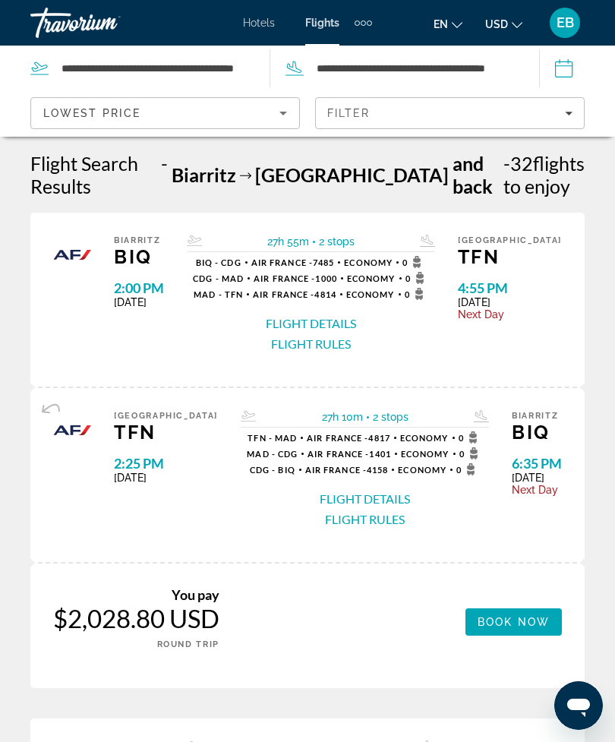
click at [512, 27] on icon "Change currency" at bounding box center [517, 25] width 11 height 11
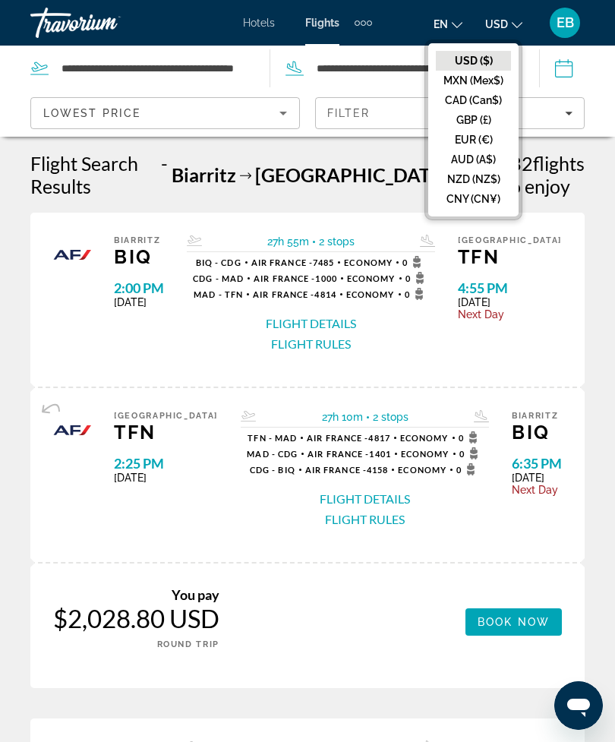
click at [470, 150] on button "EUR (€)" at bounding box center [473, 140] width 75 height 20
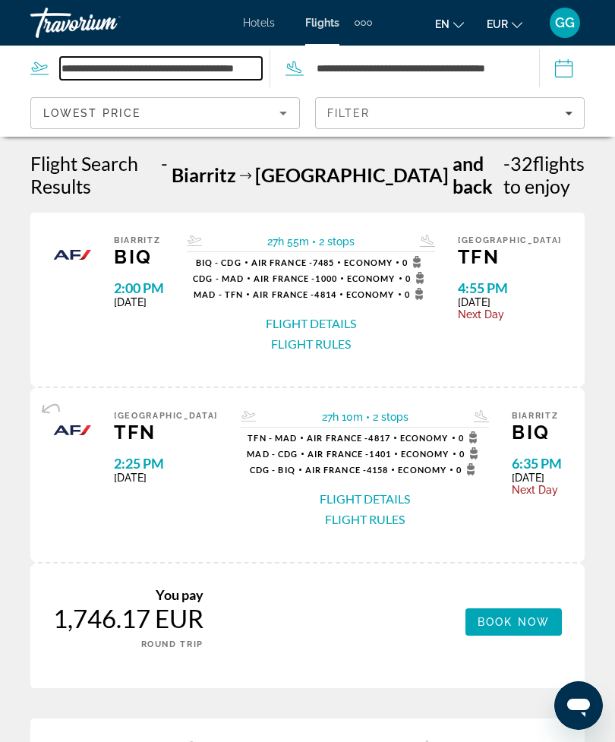
click at [145, 62] on input "**********" at bounding box center [161, 68] width 202 height 23
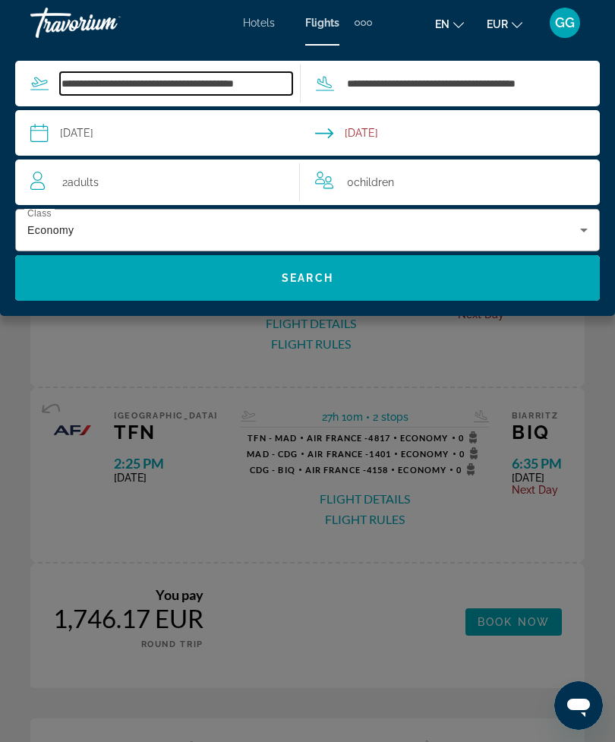
click at [234, 86] on input "**********" at bounding box center [176, 83] width 232 height 23
click at [279, 78] on input "**********" at bounding box center [176, 83] width 232 height 23
type input "*******"
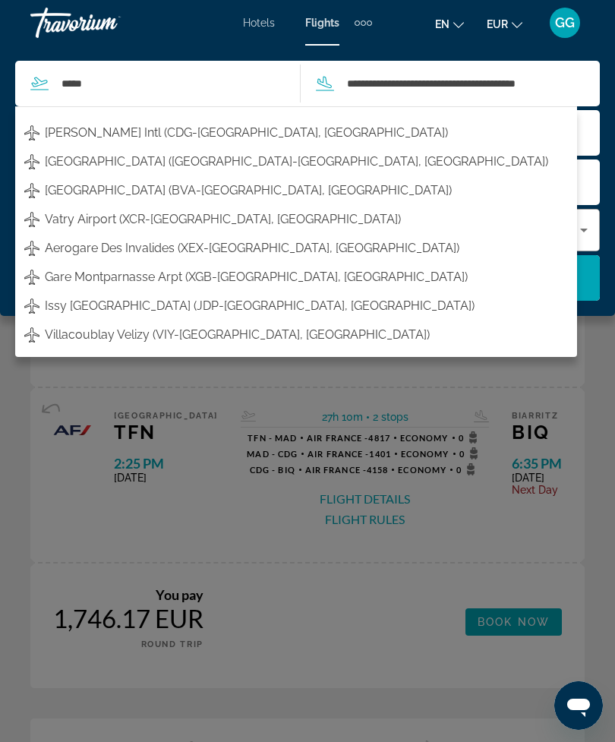
click at [238, 136] on span "Charles De Gaulle Intl (CDG-Paris, France)" at bounding box center [246, 132] width 403 height 21
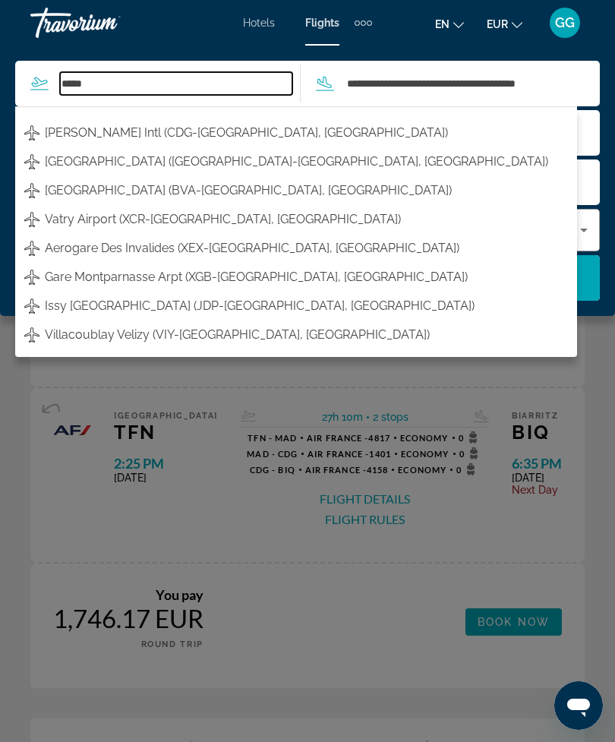
type input "**********"
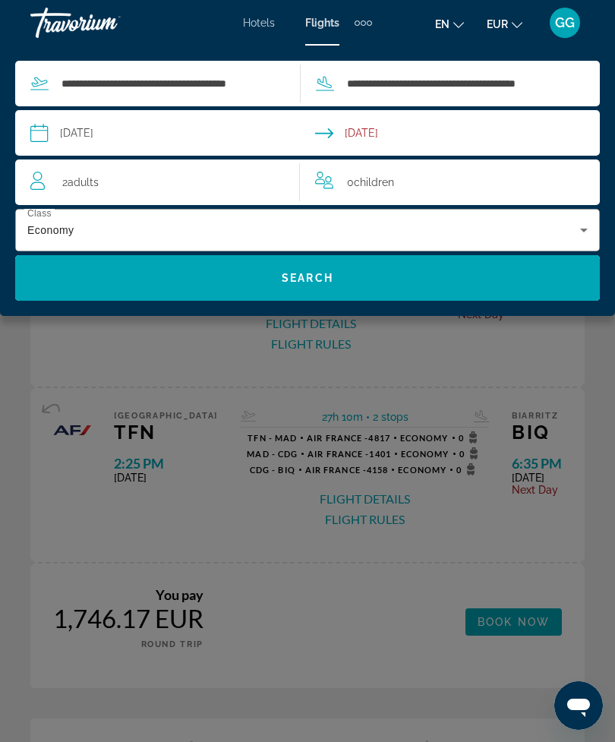
click at [411, 131] on input "Return date: Feb 20, 2026" at bounding box center [460, 135] width 291 height 50
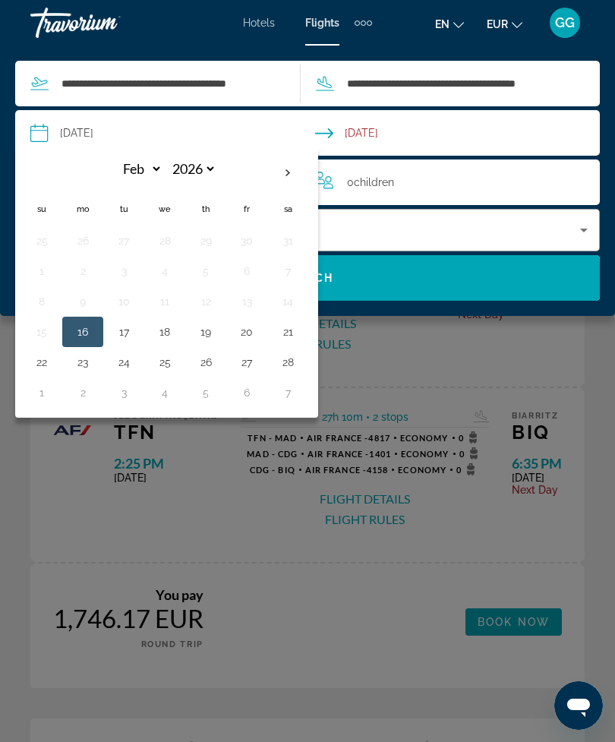
click at [222, 285] on table "Navigation placeholder Feb *** *** *** *** *** *** *** *** *** *** *** *** 2026…" at bounding box center [164, 282] width 287 height 252
click at [293, 175] on th "Next month" at bounding box center [287, 172] width 41 height 33
click at [40, 179] on th "Previous month" at bounding box center [41, 172] width 41 height 33
select select "*"
click at [42, 163] on th "Navigation placeholder" at bounding box center [41, 174] width 41 height 36
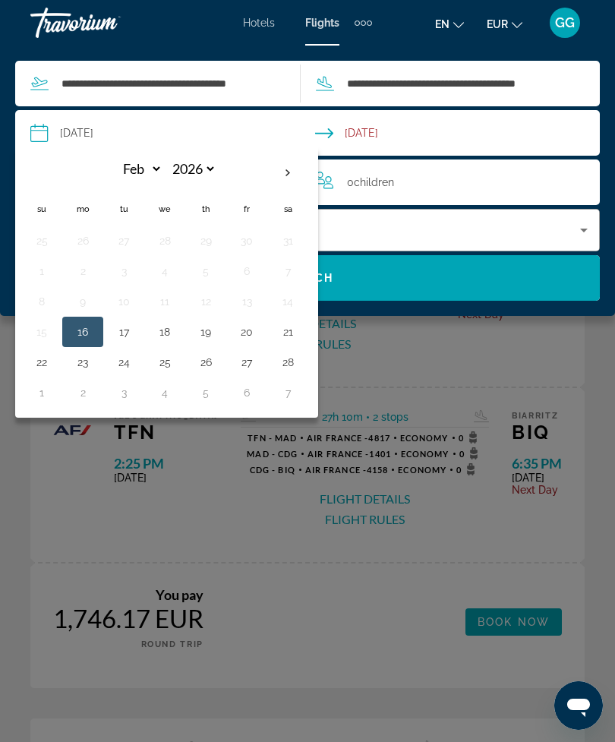
click at [425, 382] on div "Main content" at bounding box center [307, 371] width 615 height 742
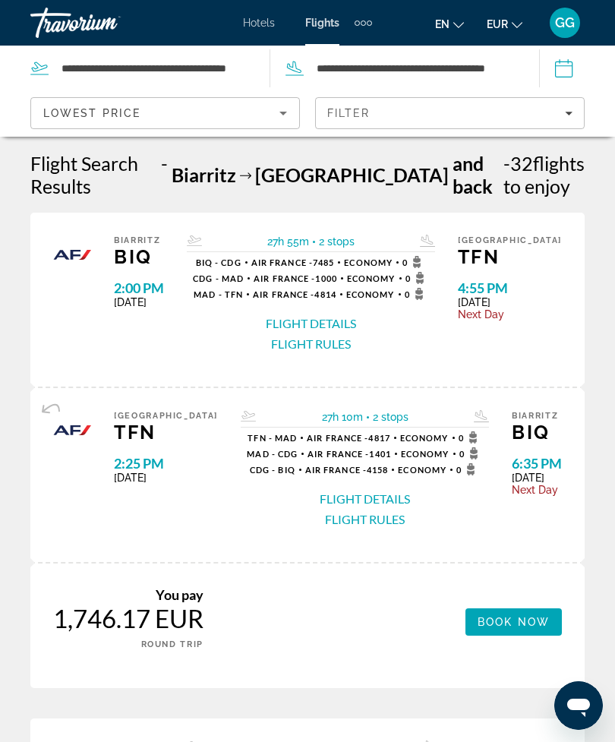
click at [171, 105] on div "Lowest Price" at bounding box center [161, 113] width 236 height 18
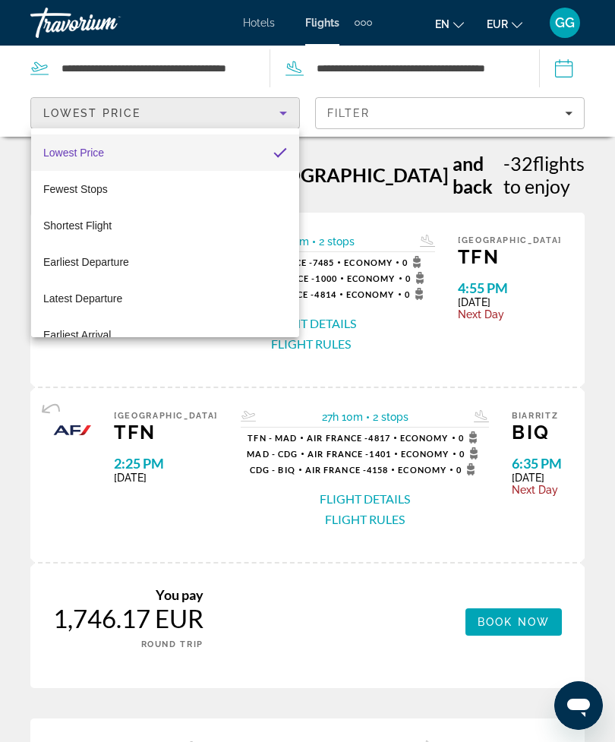
click at [225, 68] on div at bounding box center [307, 371] width 615 height 742
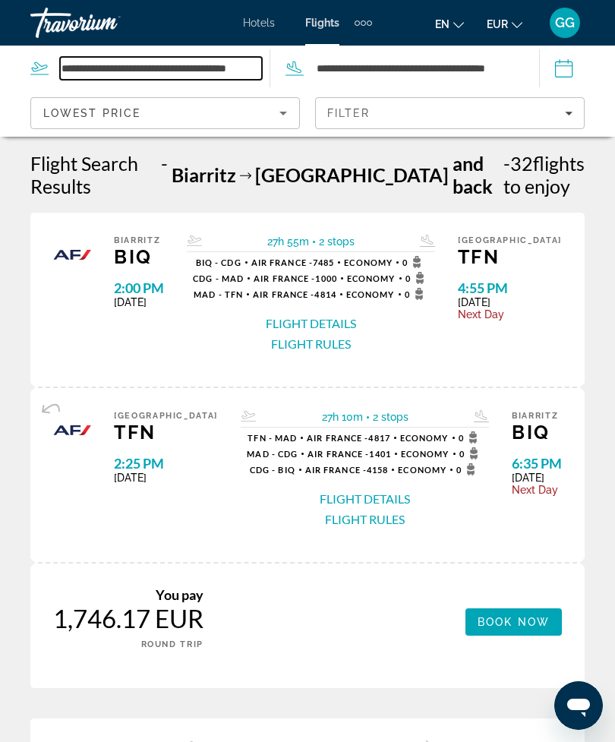
click at [216, 67] on input "**********" at bounding box center [161, 68] width 202 height 23
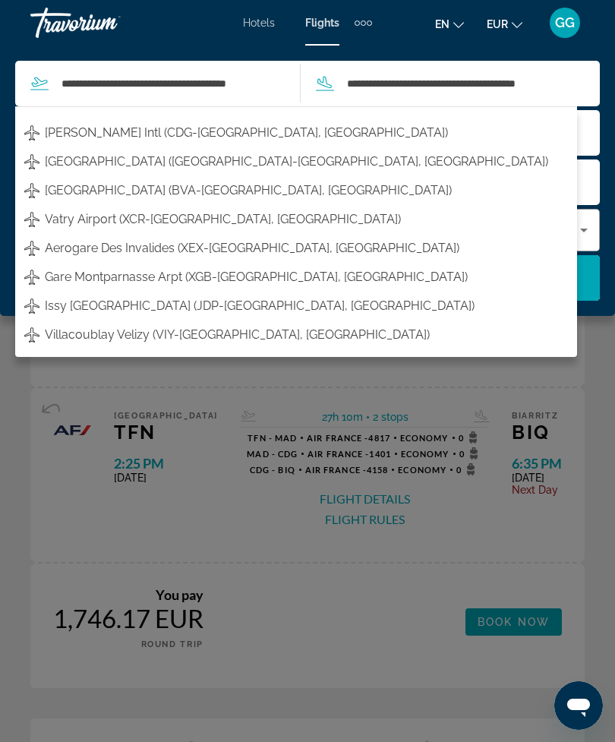
click at [173, 165] on span "Orly Airport (ORY-Paris, France)" at bounding box center [296, 161] width 503 height 21
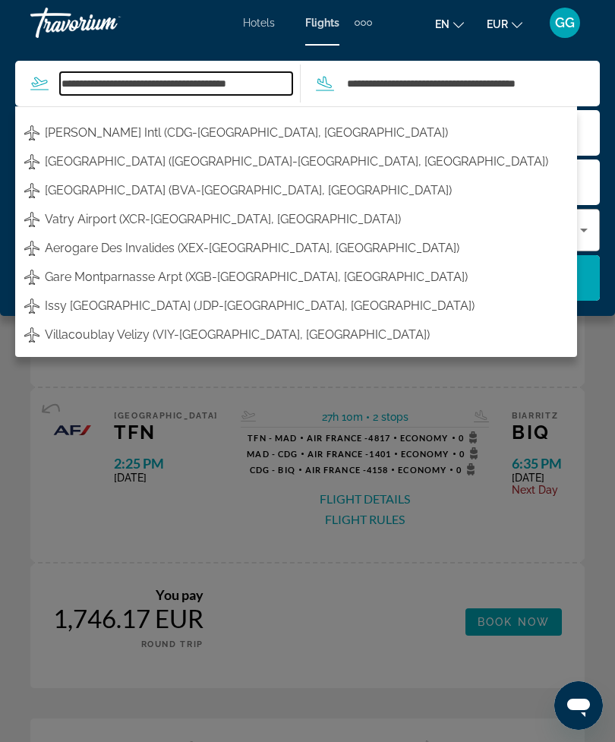
type input "**********"
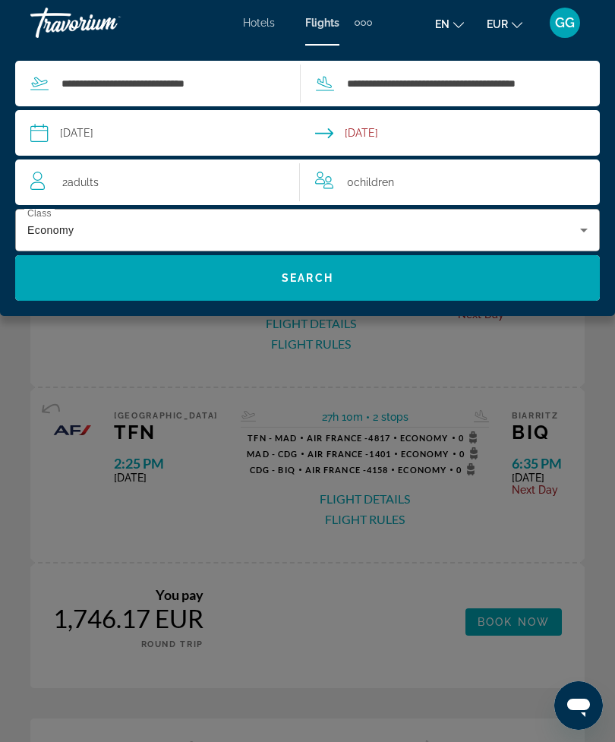
click at [134, 141] on input "Depart date: Feb 16, 2026" at bounding box center [172, 135] width 291 height 50
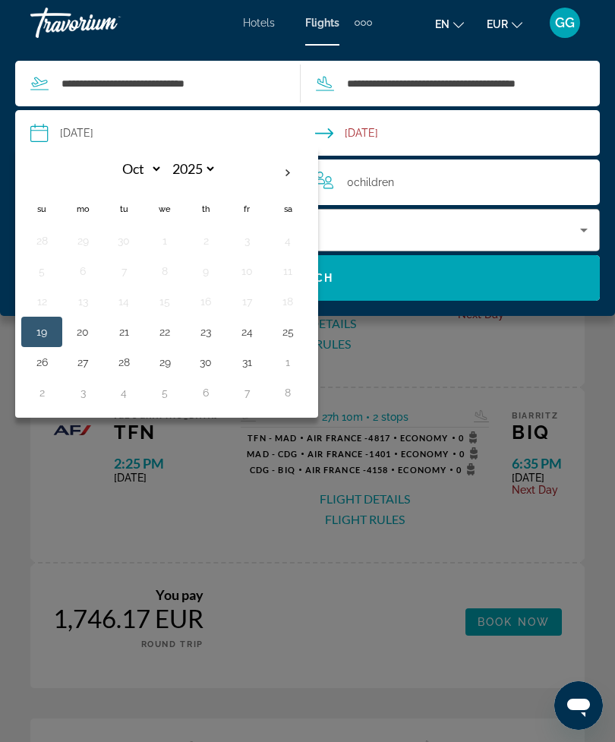
click at [300, 172] on th "Next month" at bounding box center [287, 172] width 41 height 33
click at [297, 162] on th "Next month" at bounding box center [287, 172] width 41 height 33
click at [294, 167] on th "Next month" at bounding box center [287, 172] width 41 height 33
select select "*"
select select "****"
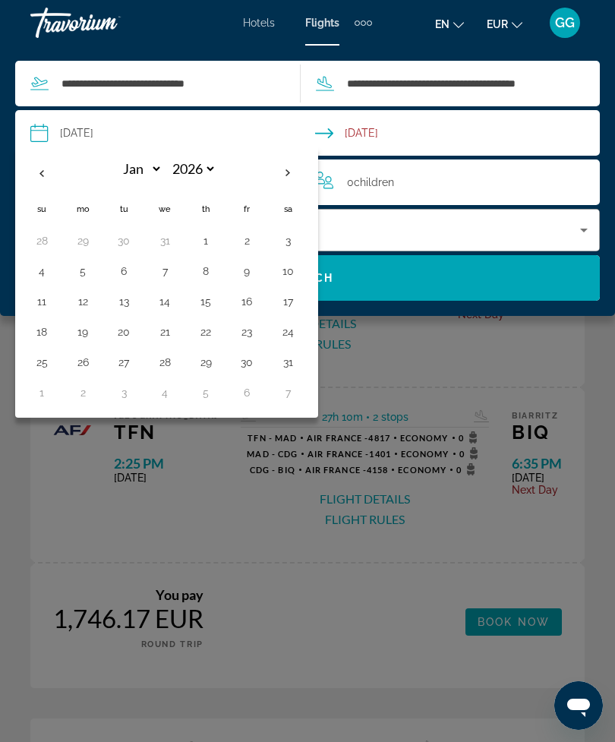
click at [292, 167] on th "Next month" at bounding box center [287, 172] width 41 height 33
select select "*"
click at [36, 309] on button "8" at bounding box center [42, 301] width 24 height 21
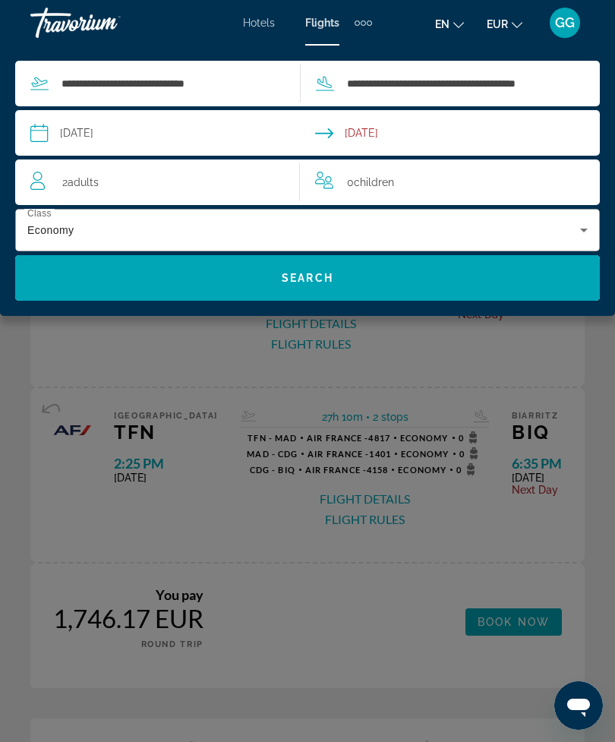
click at [175, 134] on input "**********" at bounding box center [172, 135] width 291 height 50
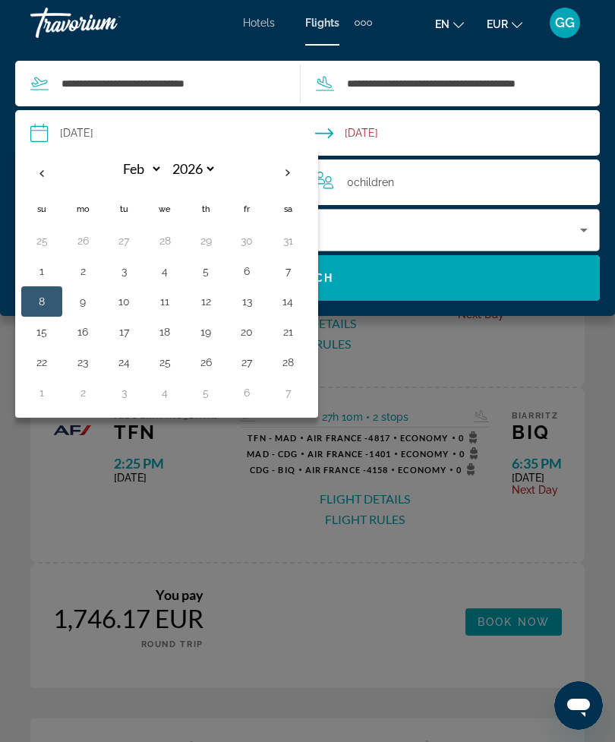
click at [94, 299] on button "9" at bounding box center [83, 301] width 24 height 21
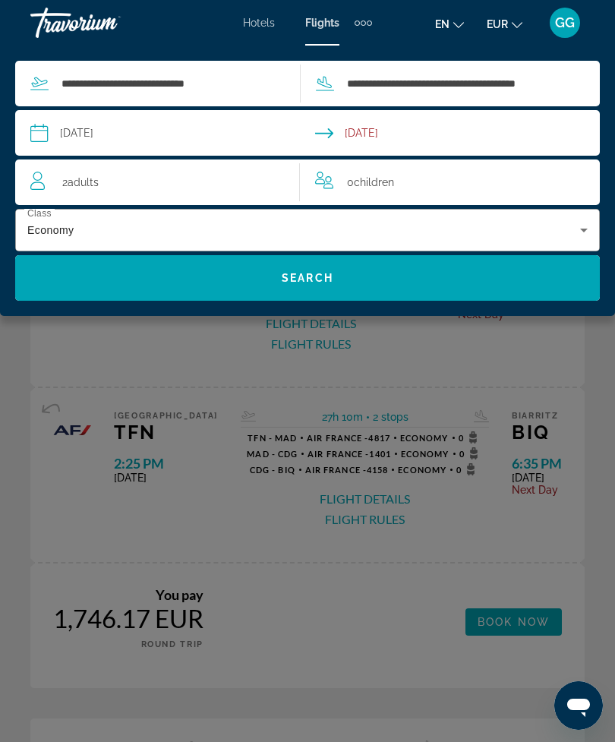
click at [166, 126] on input "**********" at bounding box center [172, 135] width 291 height 50
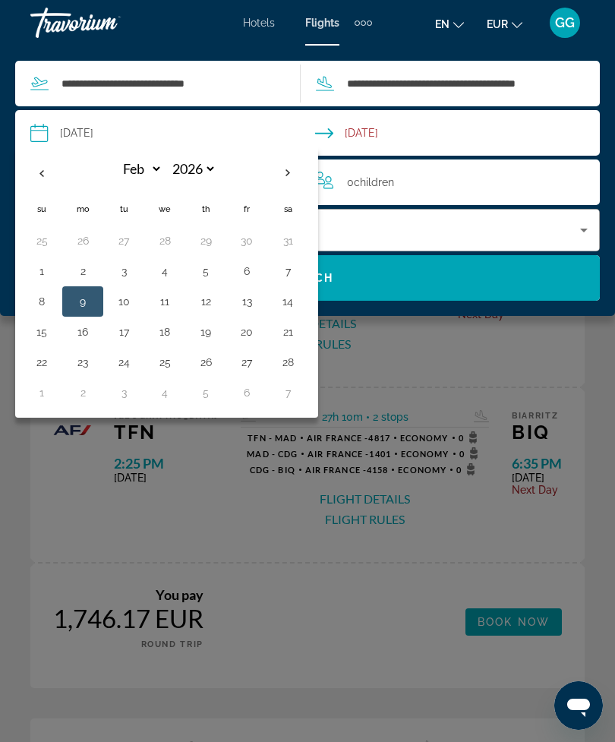
click at [259, 301] on button "13" at bounding box center [247, 301] width 24 height 21
type input "**********"
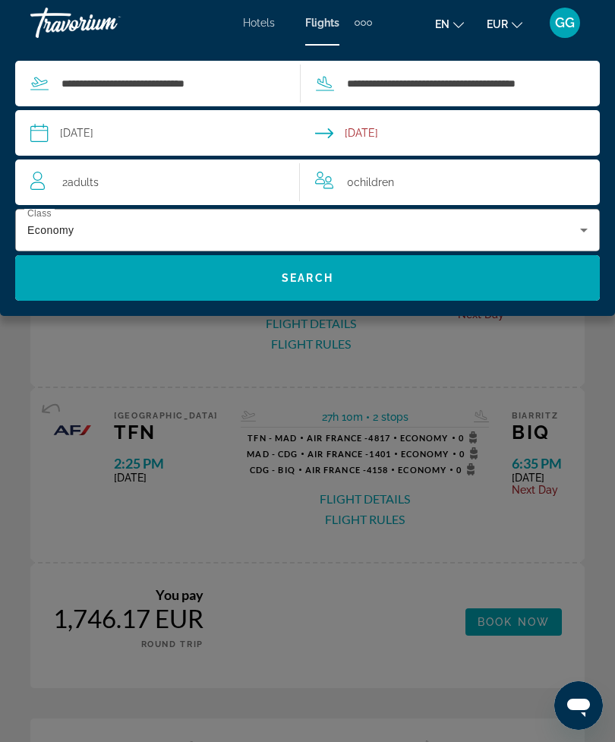
click at [94, 120] on input "**********" at bounding box center [172, 135] width 291 height 50
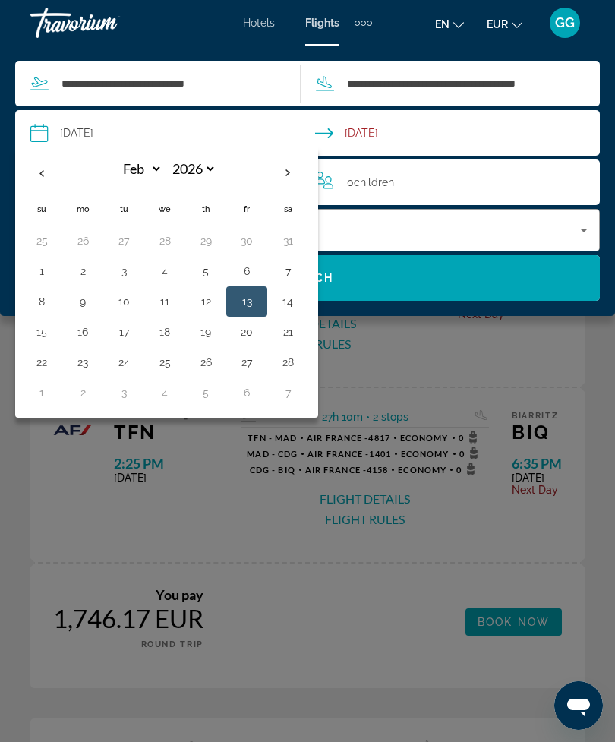
click at [101, 123] on input "**********" at bounding box center [172, 135] width 291 height 50
